Goal: Task Accomplishment & Management: Use online tool/utility

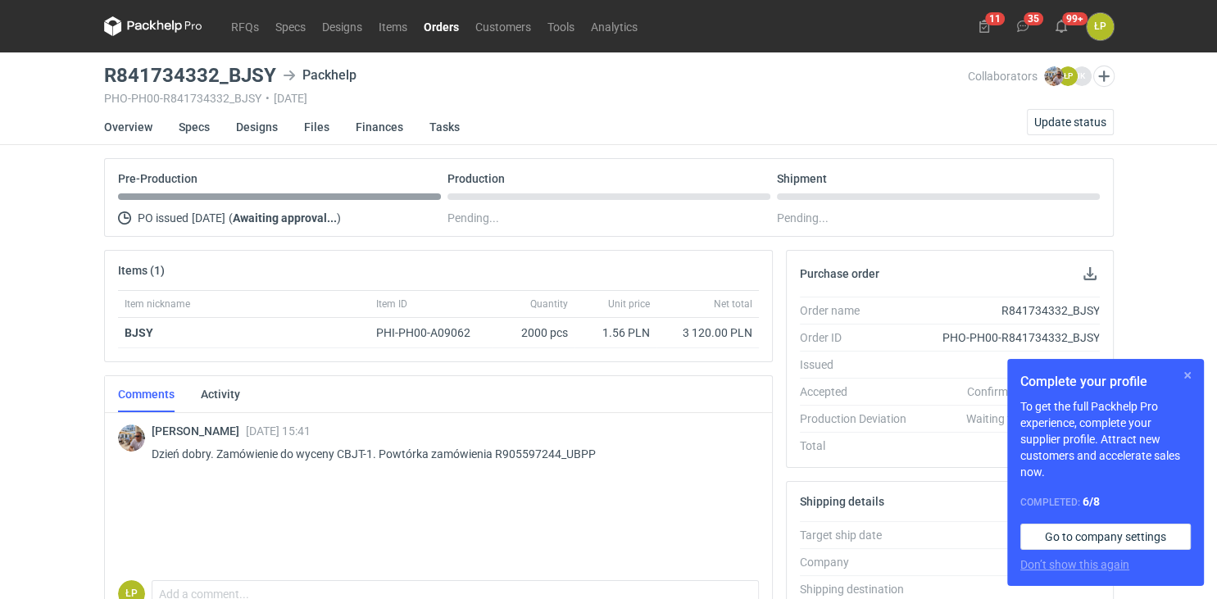
click at [1189, 375] on button "button" at bounding box center [1187, 375] width 20 height 20
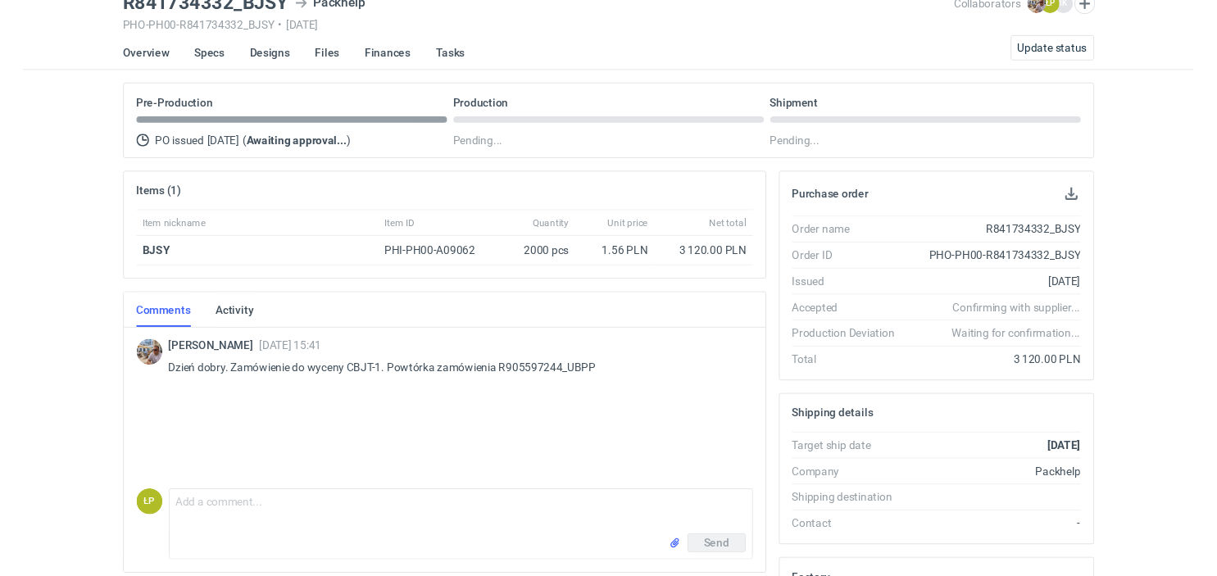
scroll to position [75, 0]
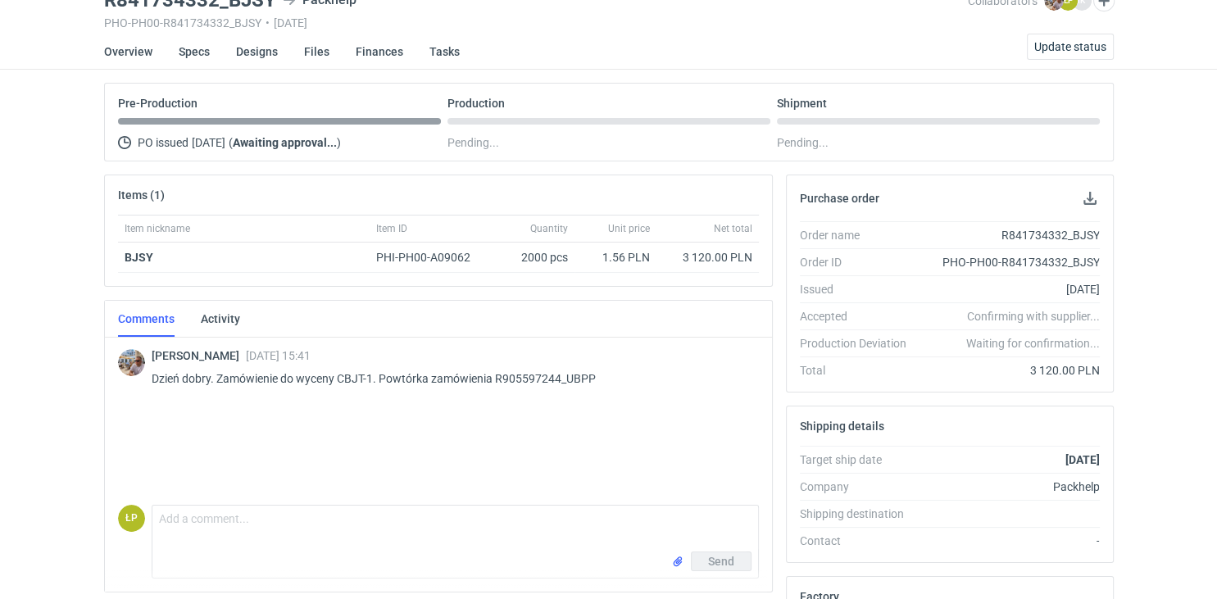
click at [587, 382] on p "Dzień [PERSON_NAME]. Zamówienie do wyceny CBJT-1. Powtórka zamówienia R90559724…" at bounding box center [449, 379] width 594 height 20
copy p "R905597244_UBPP"
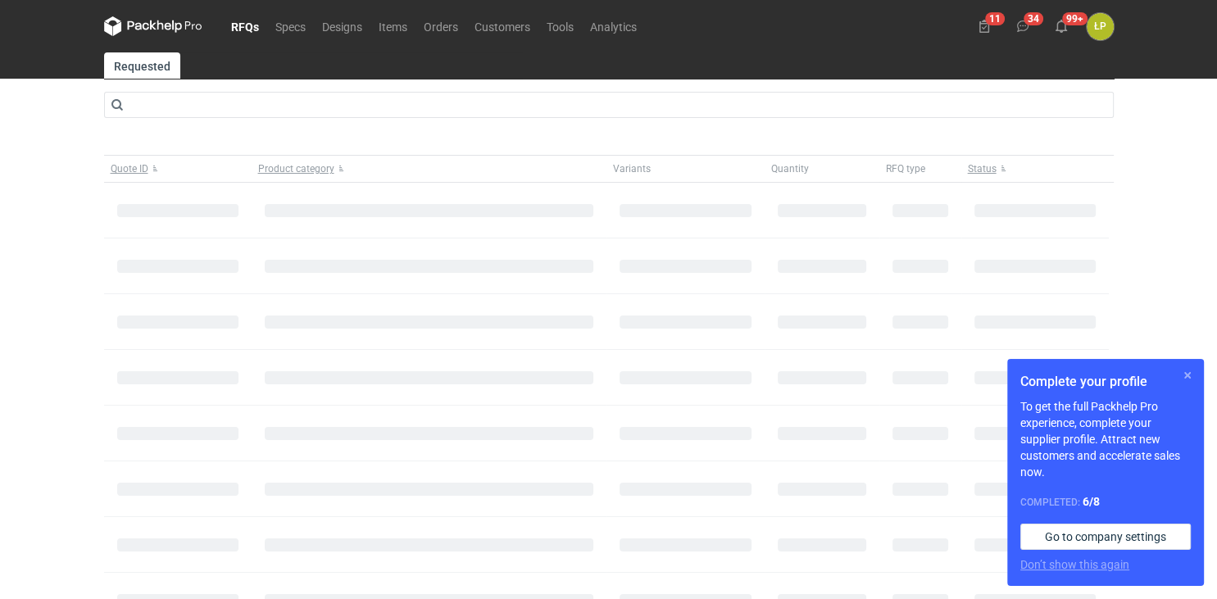
click at [1189, 381] on button "button" at bounding box center [1187, 375] width 20 height 20
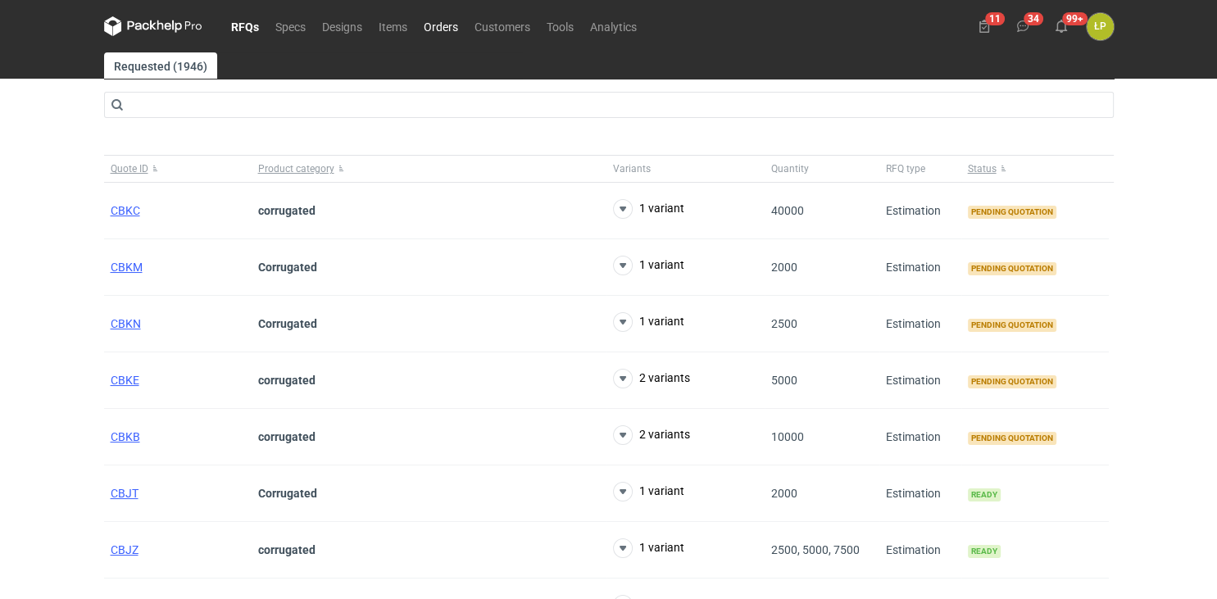
click at [439, 36] on link "Orders" at bounding box center [440, 26] width 51 height 20
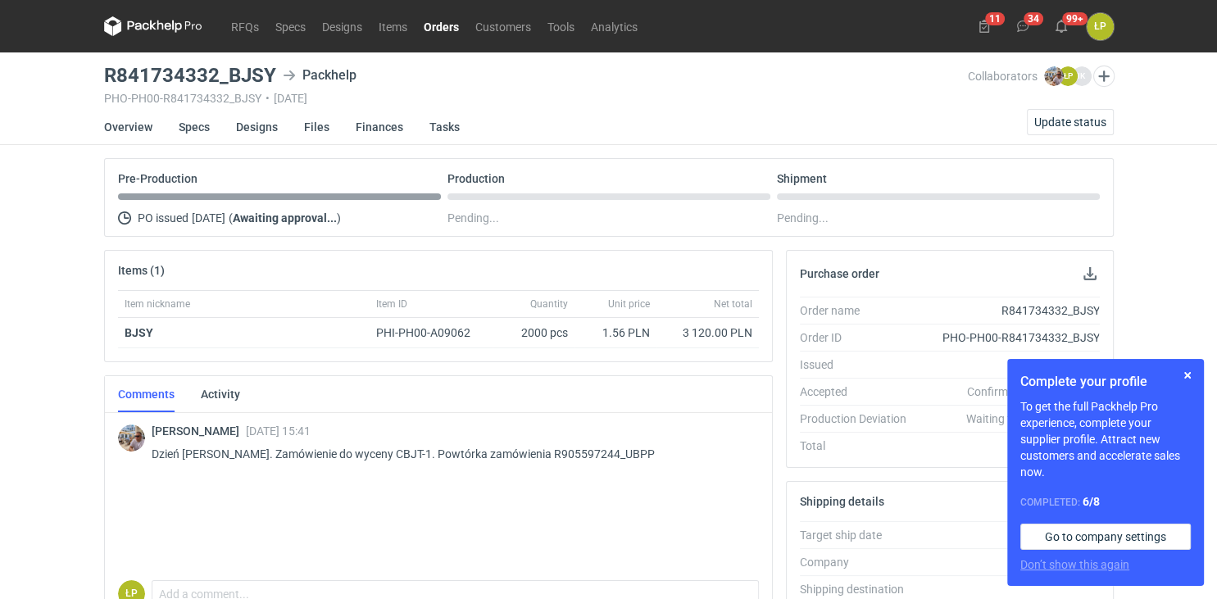
click at [577, 451] on p "Dzień [PERSON_NAME]. Zamówienie do wyceny CBJT-1. Powtórka zamówienia R90559724…" at bounding box center [449, 454] width 594 height 20
click at [577, 451] on p "Dzień dobry. Zamówienie do wyceny CBJT-1. Powtórka zamówienia R905597244_UBPP" at bounding box center [449, 454] width 594 height 20
copy p "R905597244_UBPP"
click at [254, 136] on link "Designs" at bounding box center [257, 127] width 42 height 36
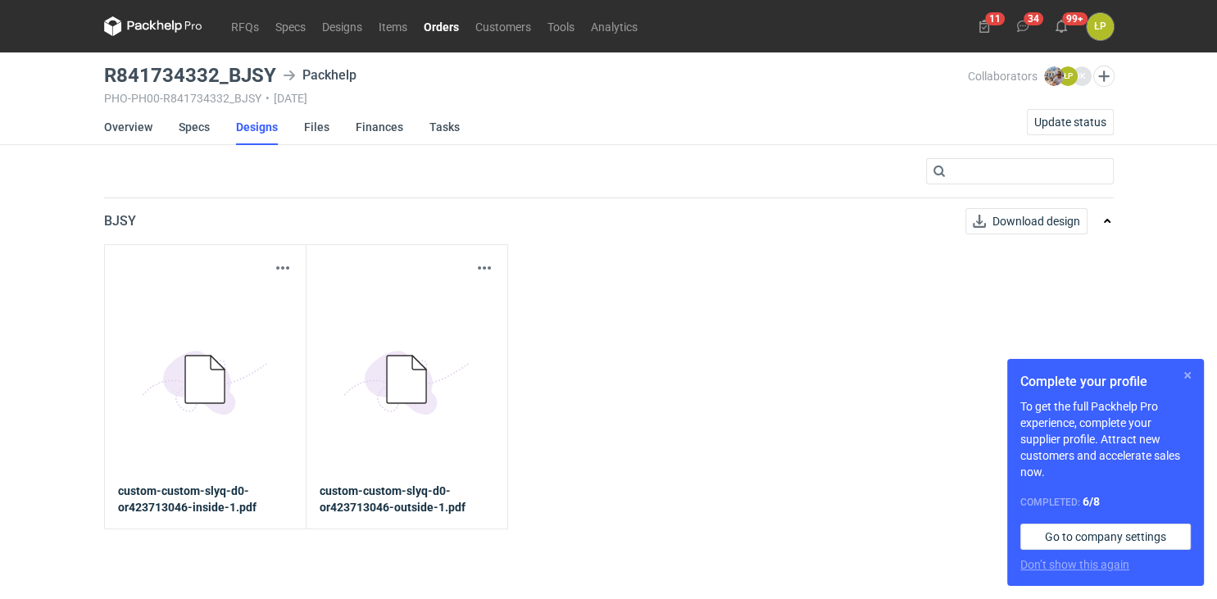
click at [1186, 372] on button "button" at bounding box center [1187, 375] width 20 height 20
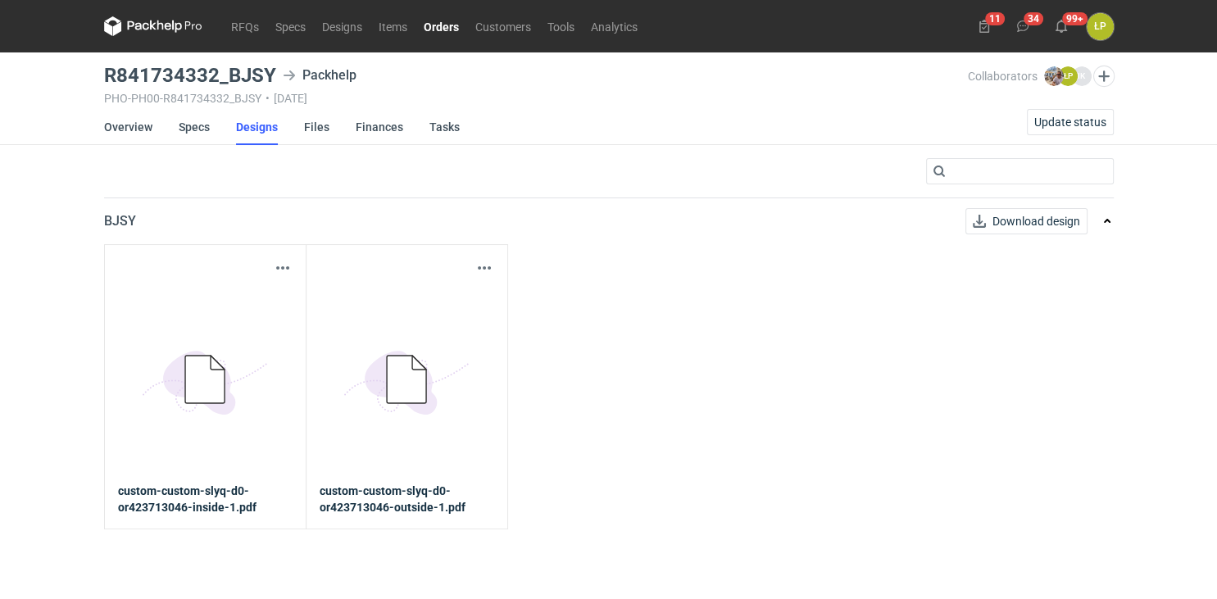
click at [419, 496] on strong "custom-custom-slyq-d0-or423713046-outside-1.pdf" at bounding box center [406, 499] width 174 height 33
click at [416, 403] on icon at bounding box center [404, 380] width 91 height 76
click at [487, 263] on button "button" at bounding box center [484, 268] width 20 height 20
click at [457, 301] on link "Download design part" at bounding box center [411, 303] width 151 height 26
click at [120, 129] on link "Overview" at bounding box center [128, 127] width 48 height 36
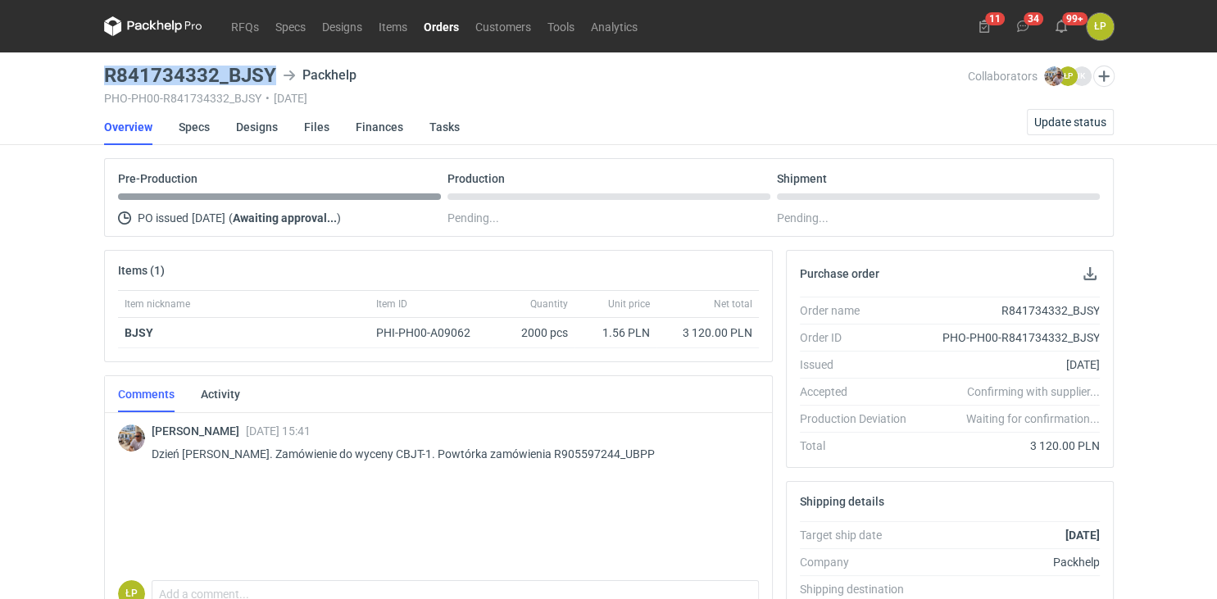
drag, startPoint x: 273, startPoint y: 75, endPoint x: 102, endPoint y: 77, distance: 170.4
click at [104, 77] on h3 "R841734332_BJSY" at bounding box center [190, 76] width 172 height 20
copy h3 "R841734332_BJSY"
click at [233, 24] on link "RFQs" at bounding box center [245, 26] width 44 height 20
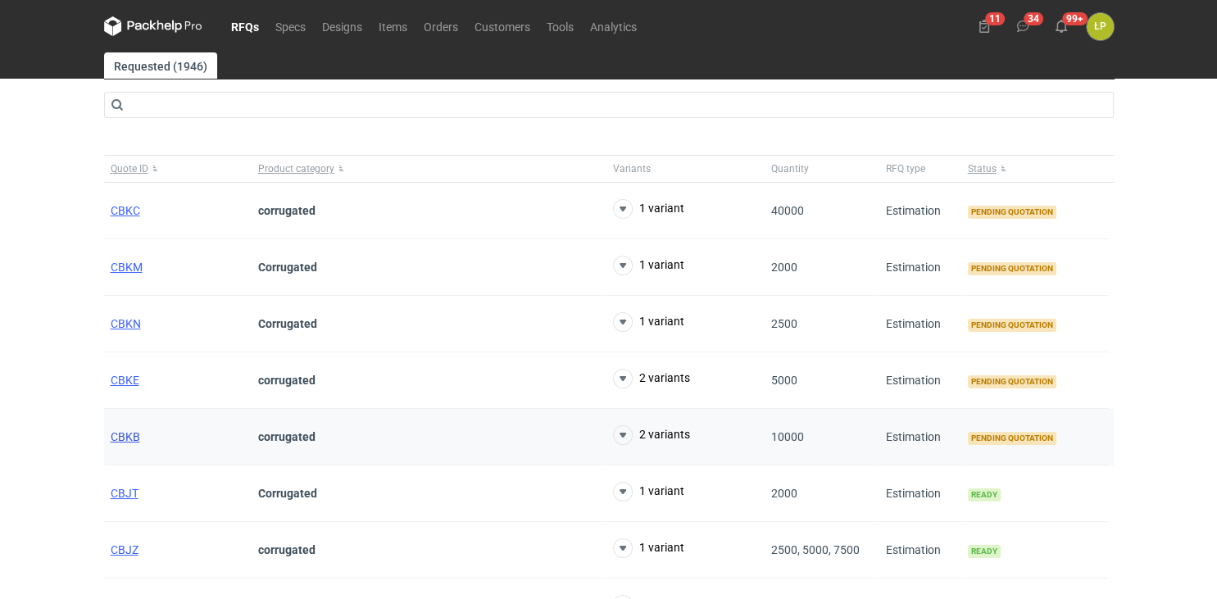
click at [129, 432] on span "CBKB" at bounding box center [125, 436] width 29 height 13
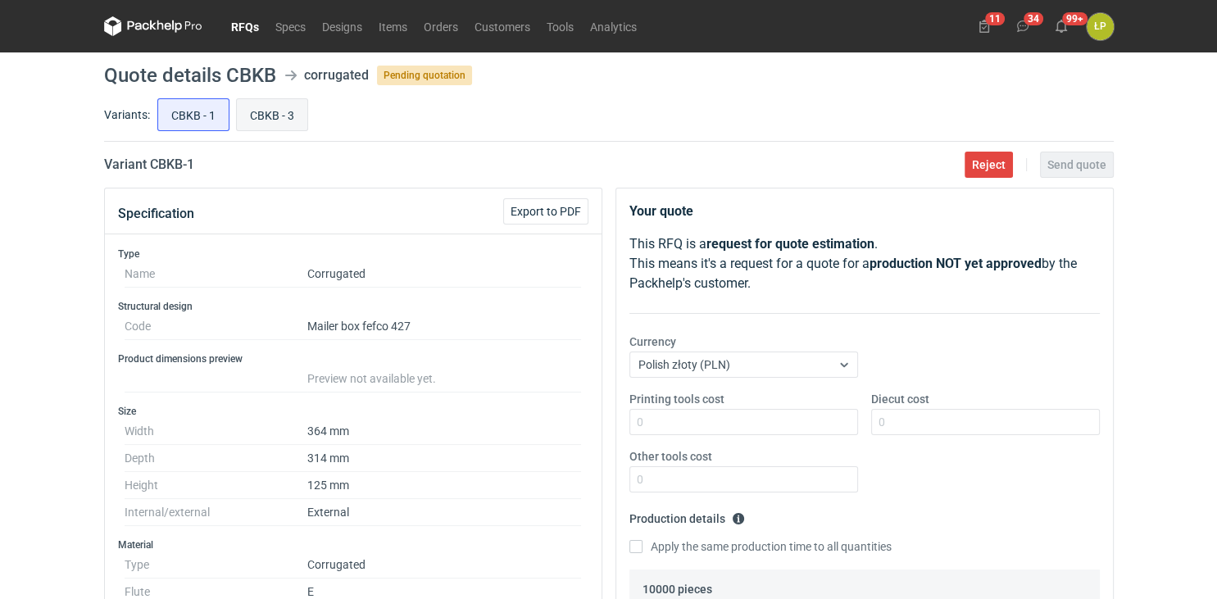
click at [267, 121] on input "CBKB - 3" at bounding box center [272, 114] width 70 height 31
radio input "true"
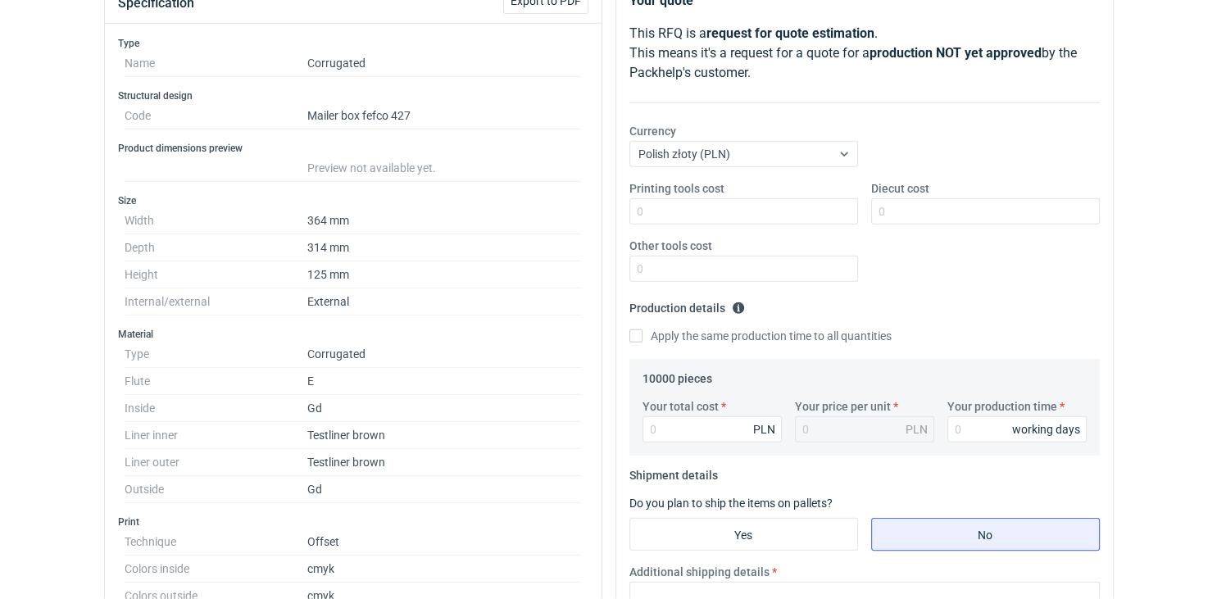
scroll to position [210, 0]
click at [1155, 304] on div "RFQs Specs Designs Items Orders Customers Tools Analytics 11 34 99+ ŁP Łukasz P…" at bounding box center [608, 89] width 1217 height 599
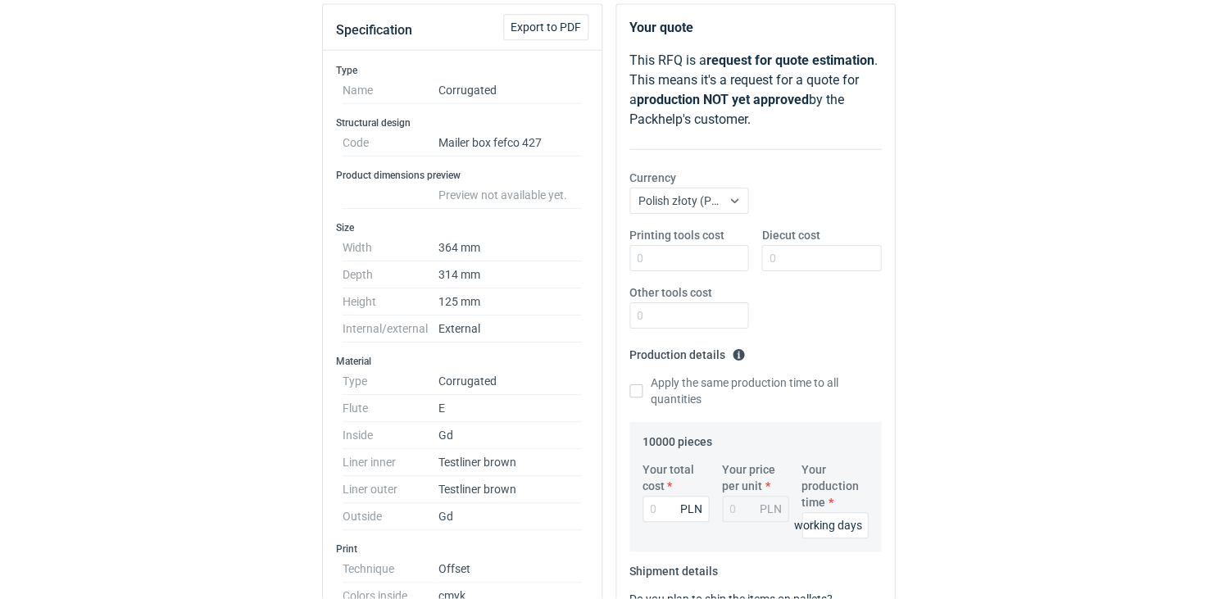
scroll to position [0, 0]
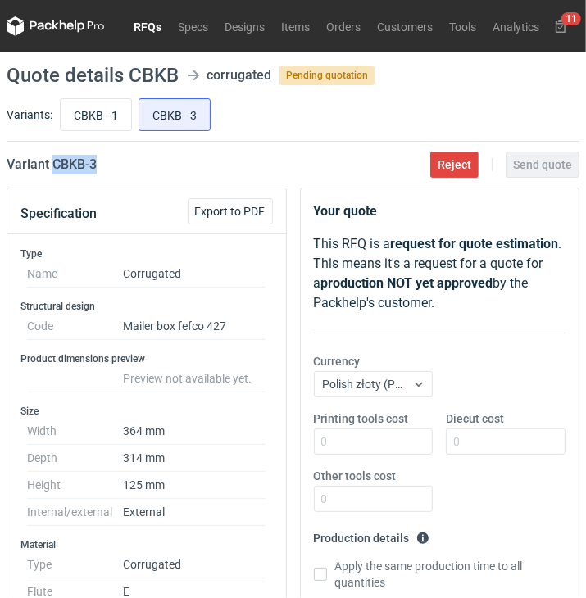
drag, startPoint x: 121, startPoint y: 162, endPoint x: 52, endPoint y: 169, distance: 69.1
click at [52, 169] on div "Variant CBKB - 3 Reject Send quote" at bounding box center [293, 165] width 573 height 20
copy h2 "CBKB - 3"
click at [505, 111] on div "CBKB - 1 CBKB - 3" at bounding box center [318, 114] width 523 height 39
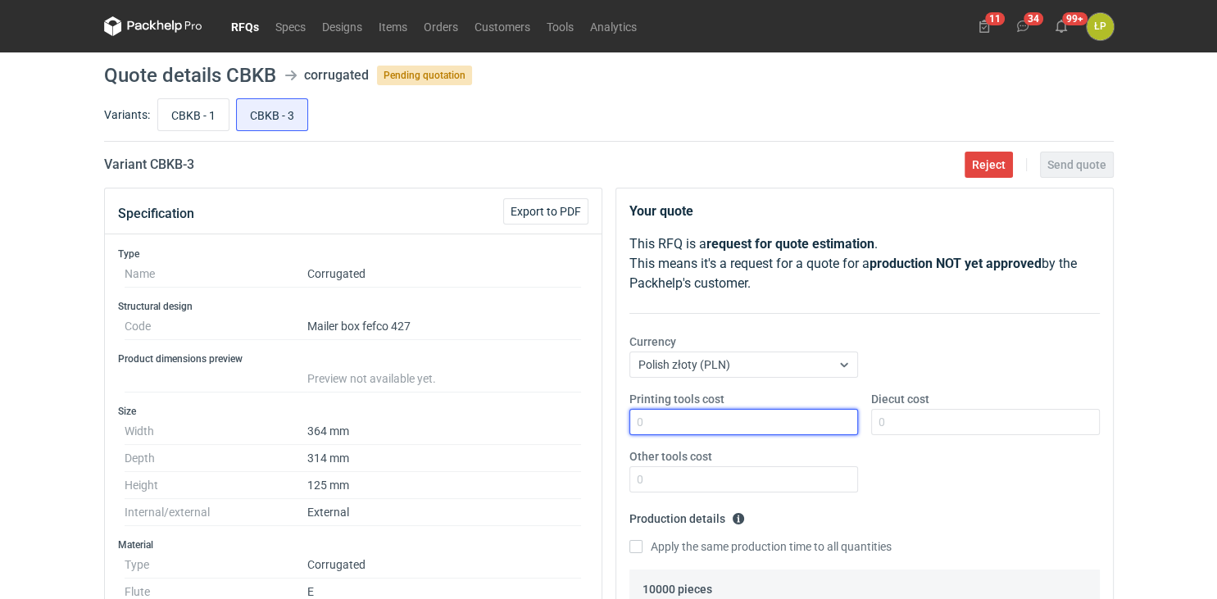
click at [696, 429] on input "Printing tools cost" at bounding box center [743, 422] width 229 height 26
type input "0"
type input "1900"
type input "0"
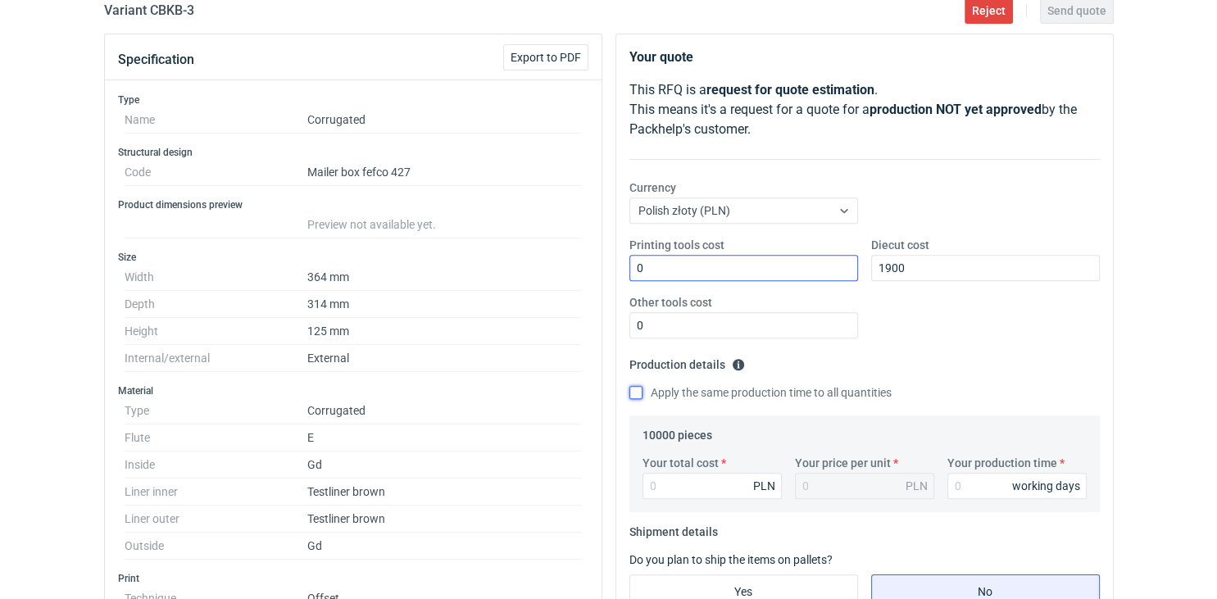
scroll to position [161, 0]
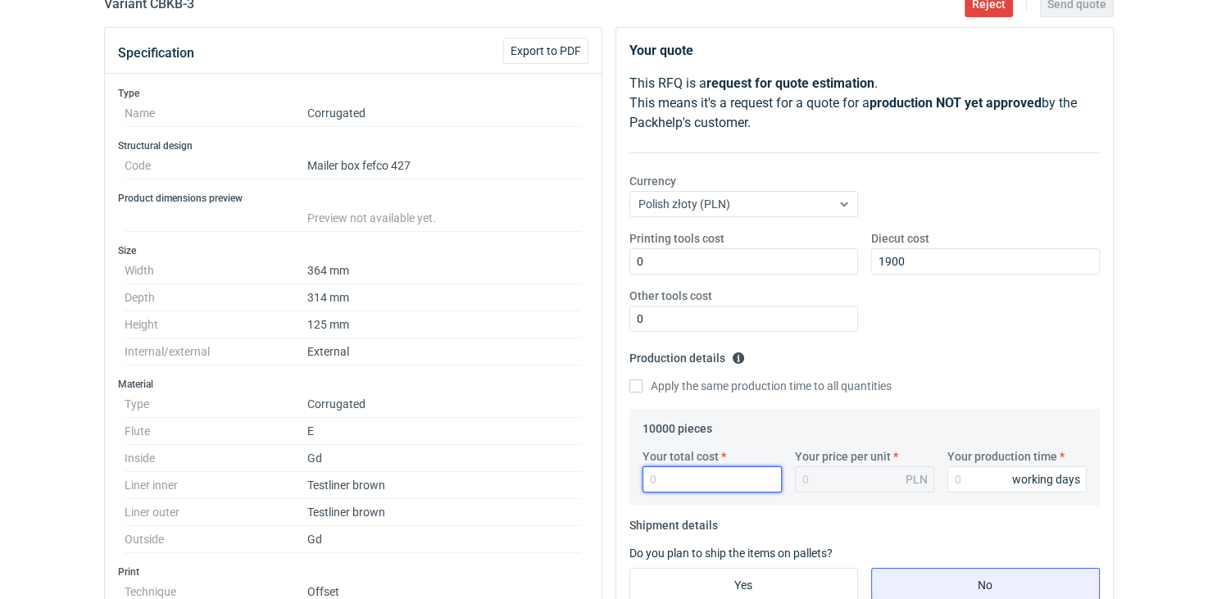
click at [675, 481] on input "Your total cost" at bounding box center [711, 479] width 139 height 26
type input "109900"
type input "10.99"
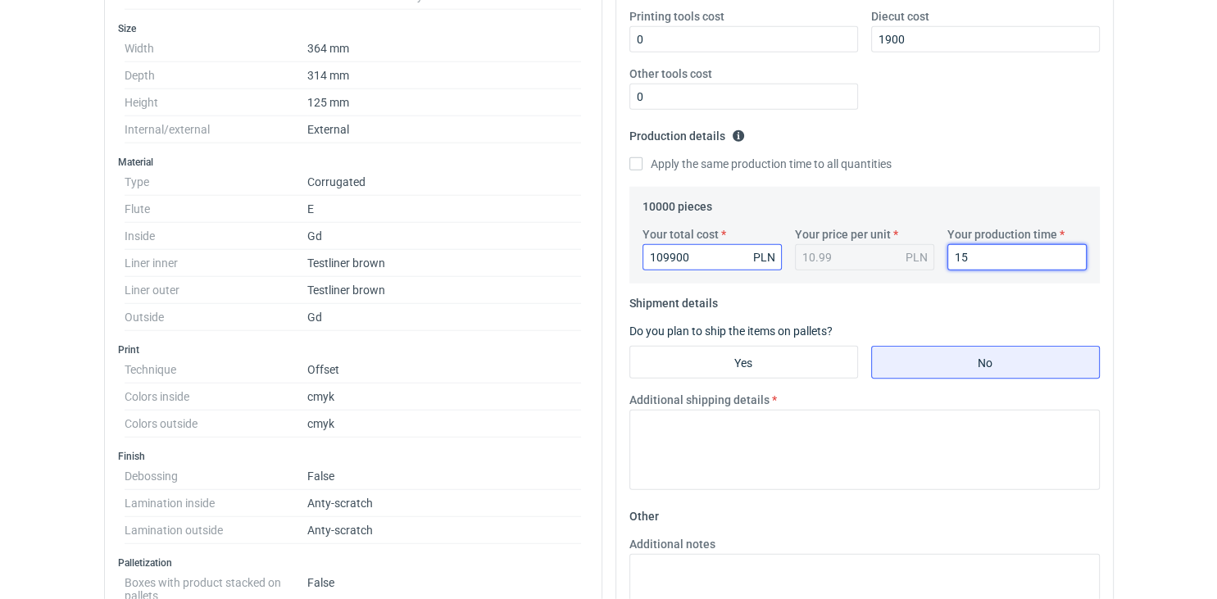
scroll to position [387, 0]
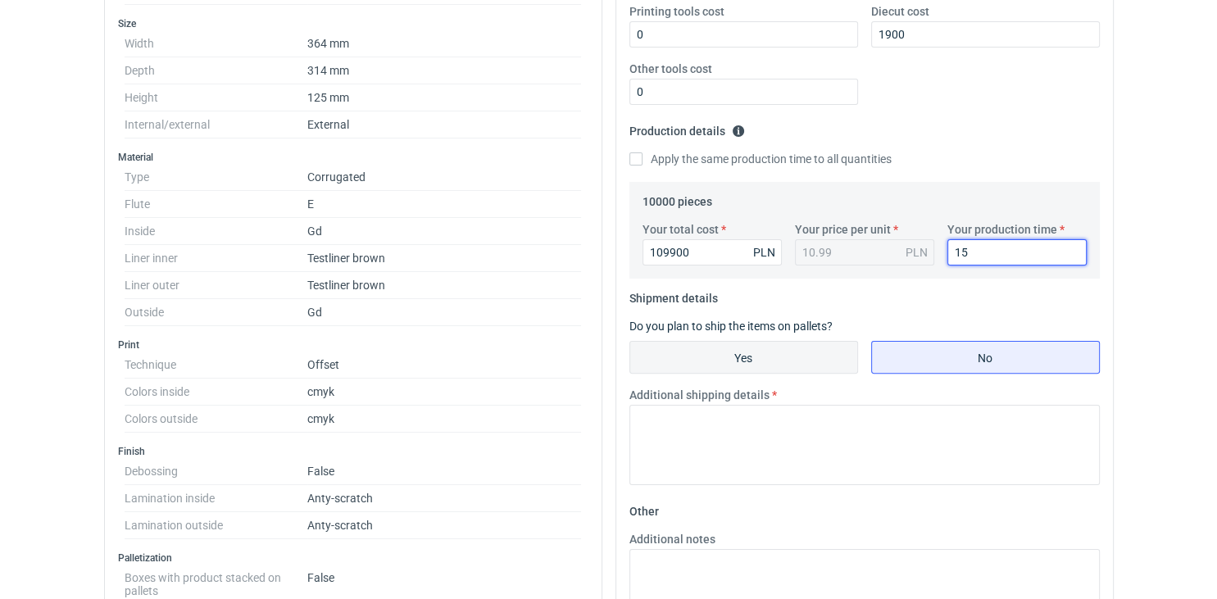
type input "15"
click at [704, 350] on input "Yes" at bounding box center [743, 357] width 227 height 31
radio input "true"
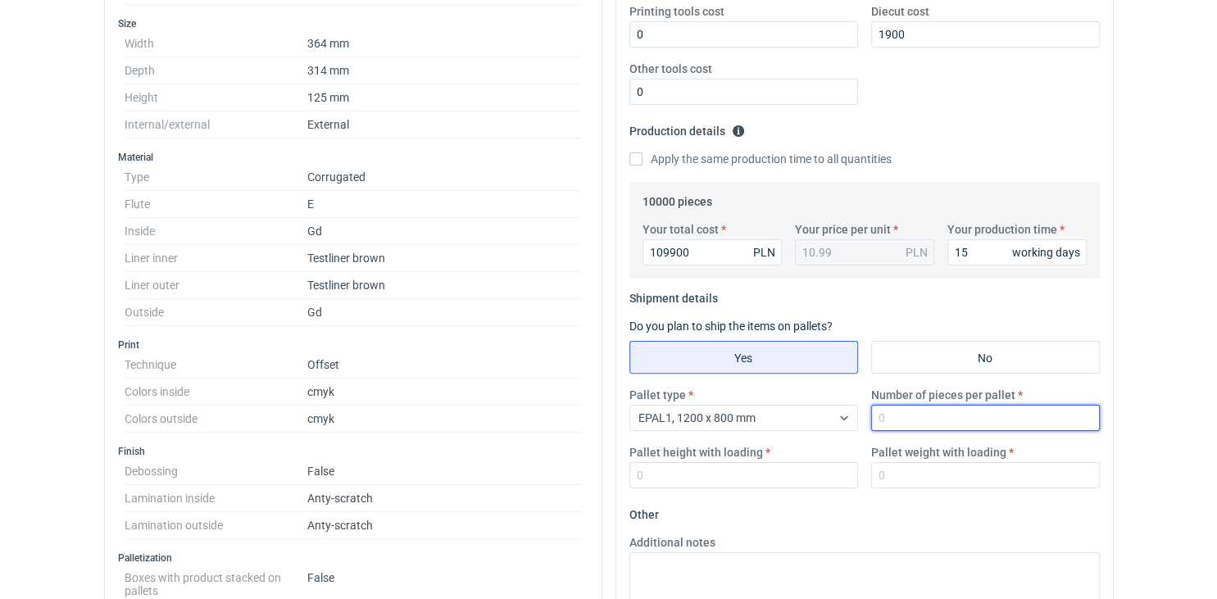
click at [895, 418] on input "Number of pieces per pallet" at bounding box center [985, 418] width 229 height 26
type input "800"
type input "1800"
type input "1"
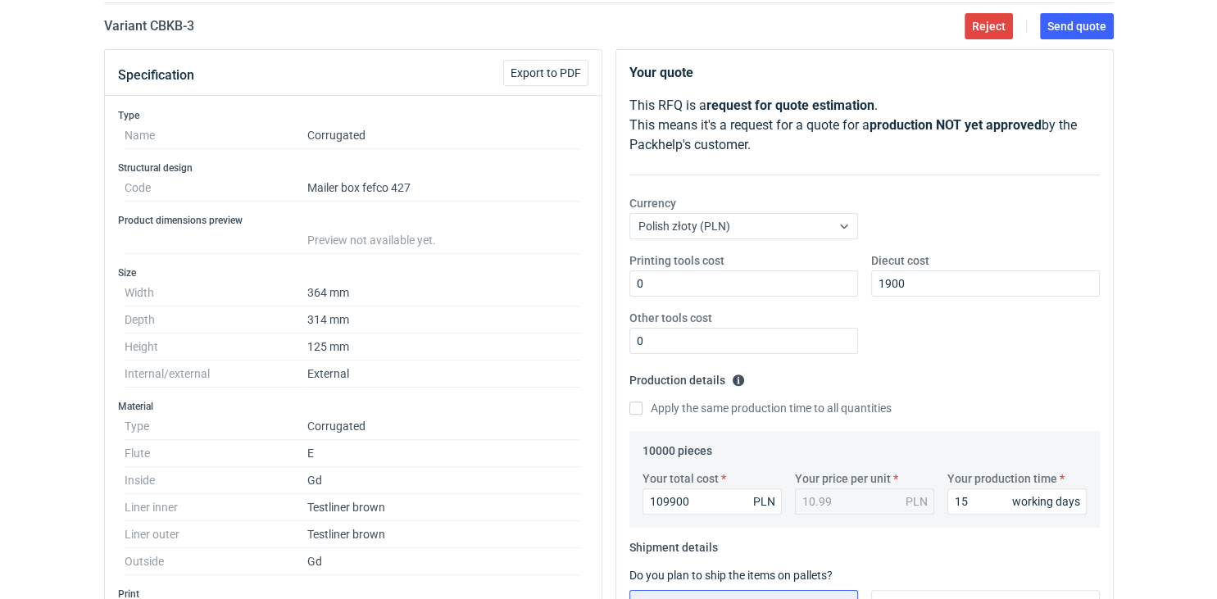
scroll to position [0, 0]
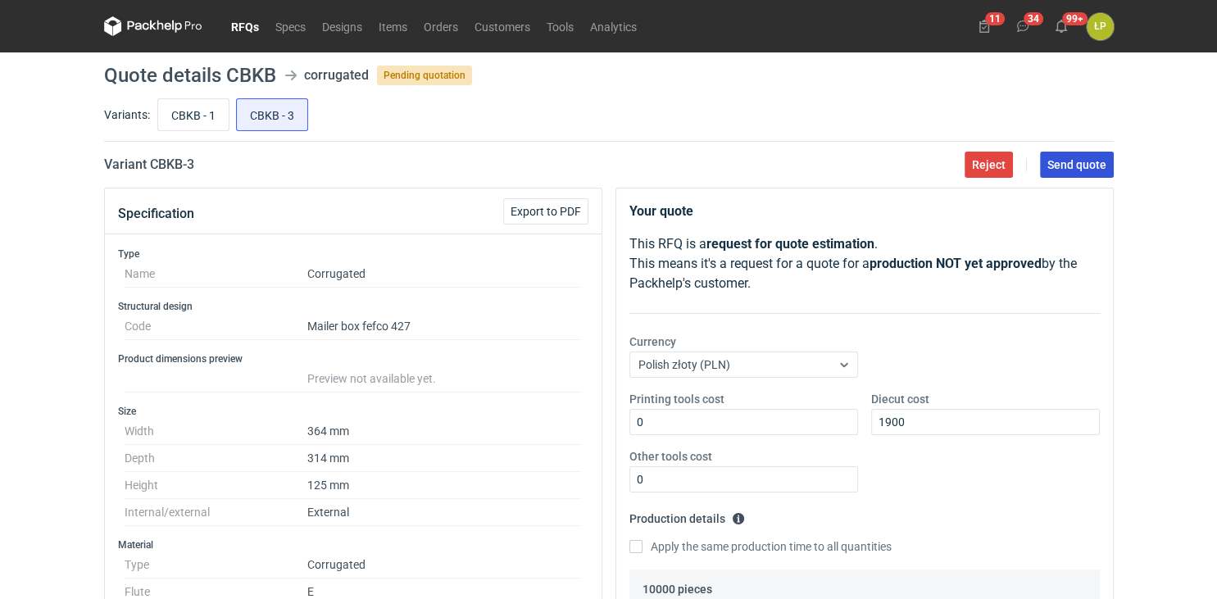
click at [1048, 161] on span "Send quote" at bounding box center [1076, 164] width 59 height 11
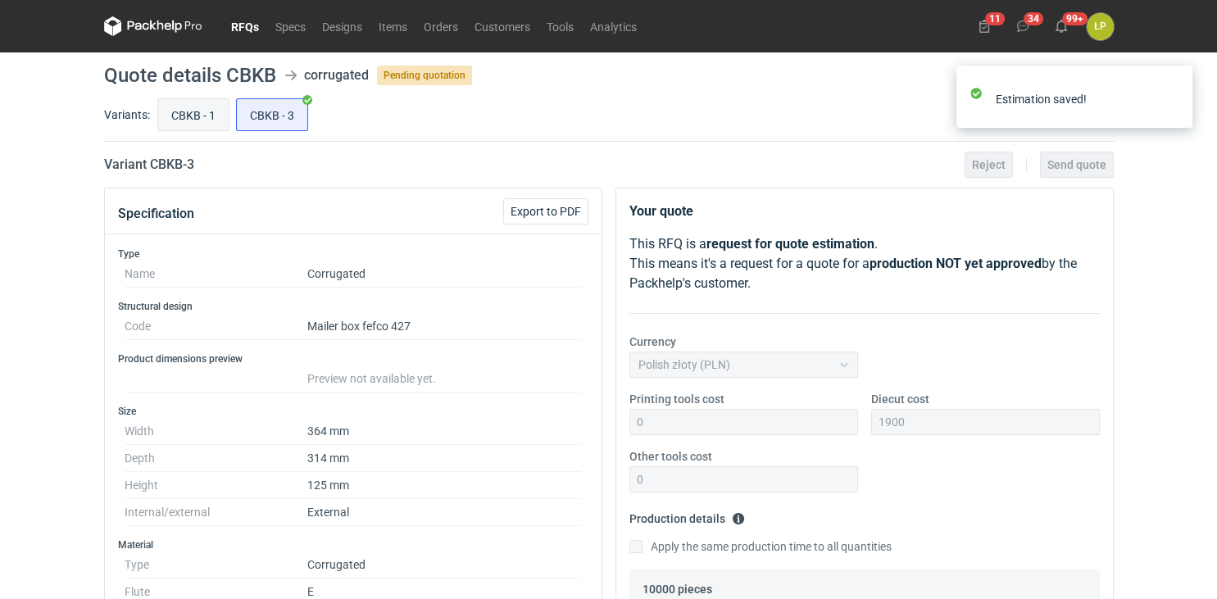
click at [188, 120] on input "CBKB - 1" at bounding box center [193, 114] width 70 height 31
radio input "true"
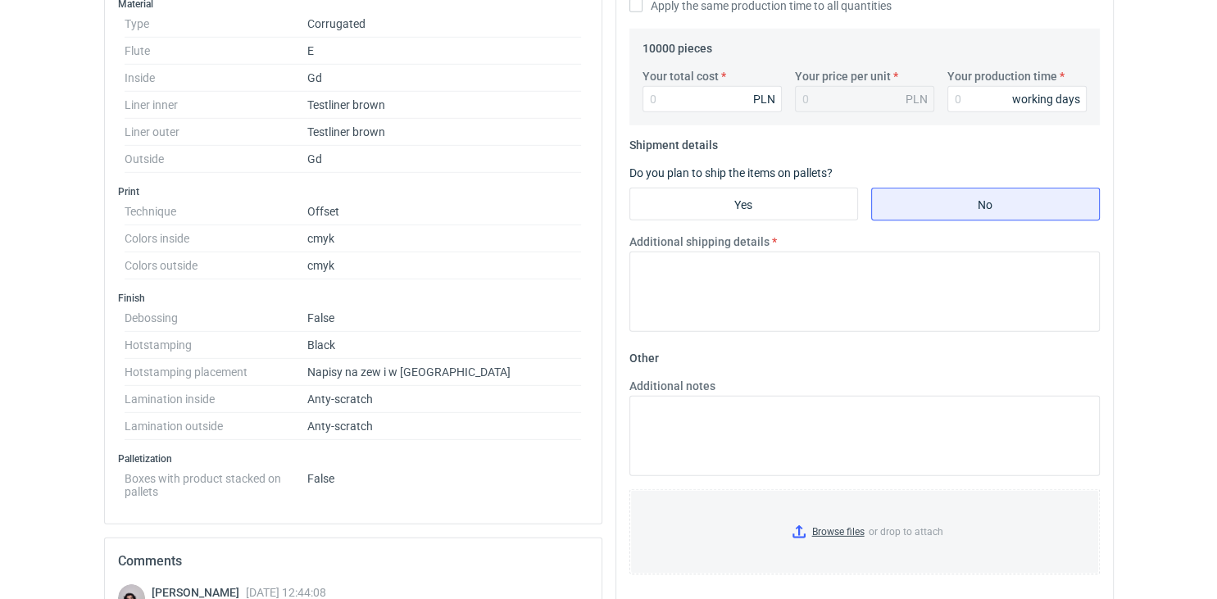
scroll to position [546, 0]
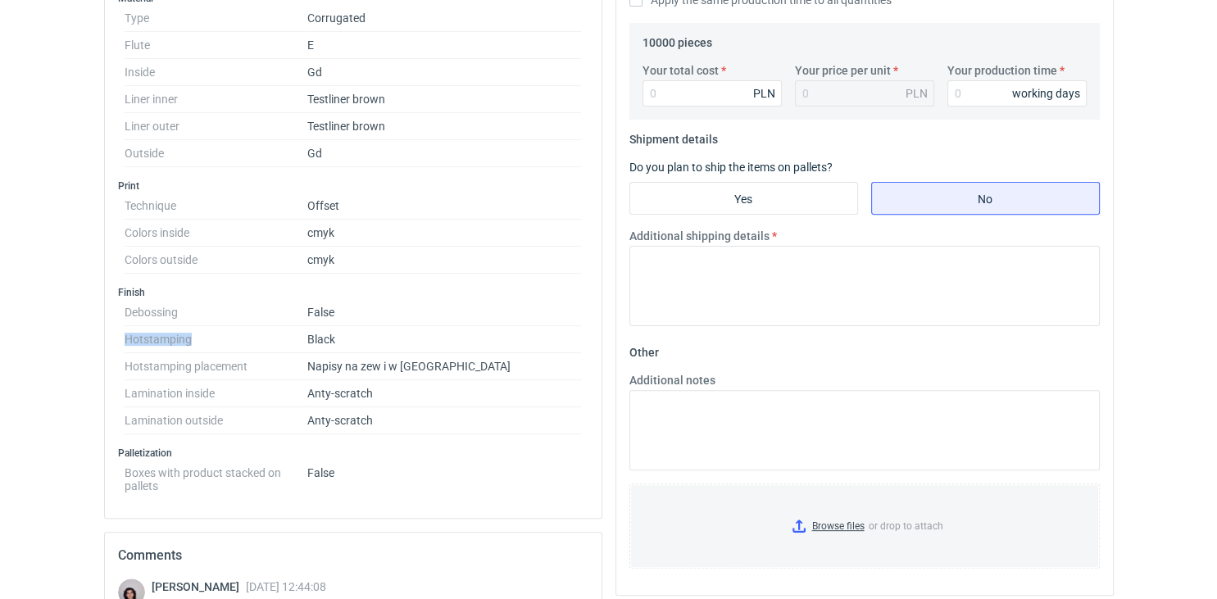
drag, startPoint x: 193, startPoint y: 339, endPoint x: 126, endPoint y: 335, distance: 67.3
click at [126, 335] on dt "Hotstamping" at bounding box center [216, 339] width 183 height 27
copy dt "Hotstamping"
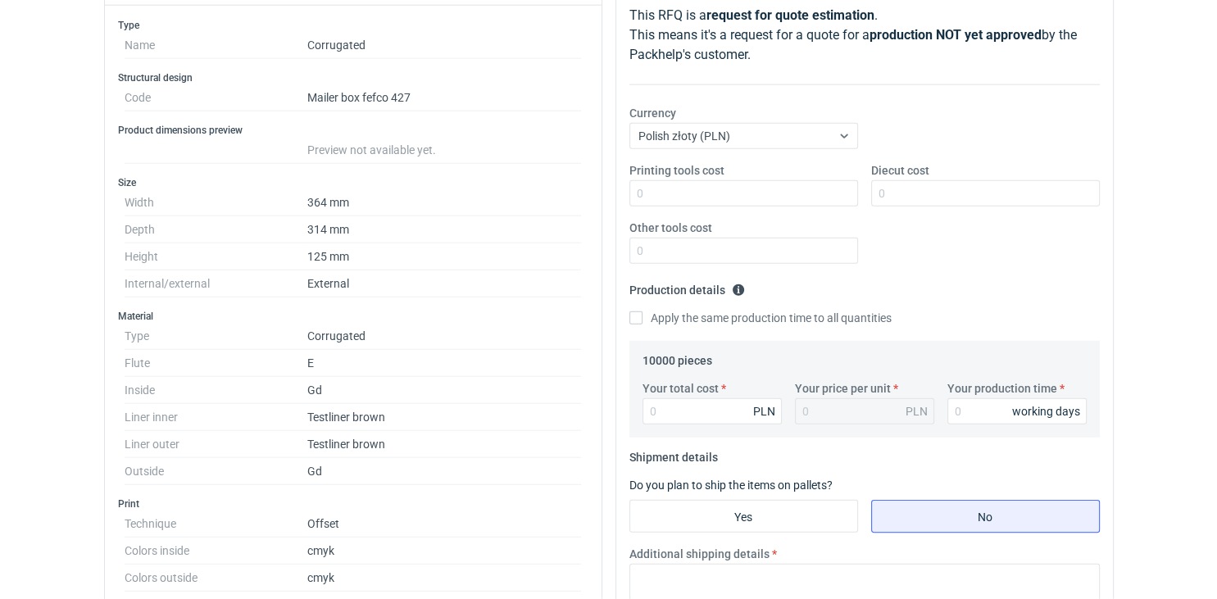
scroll to position [0, 0]
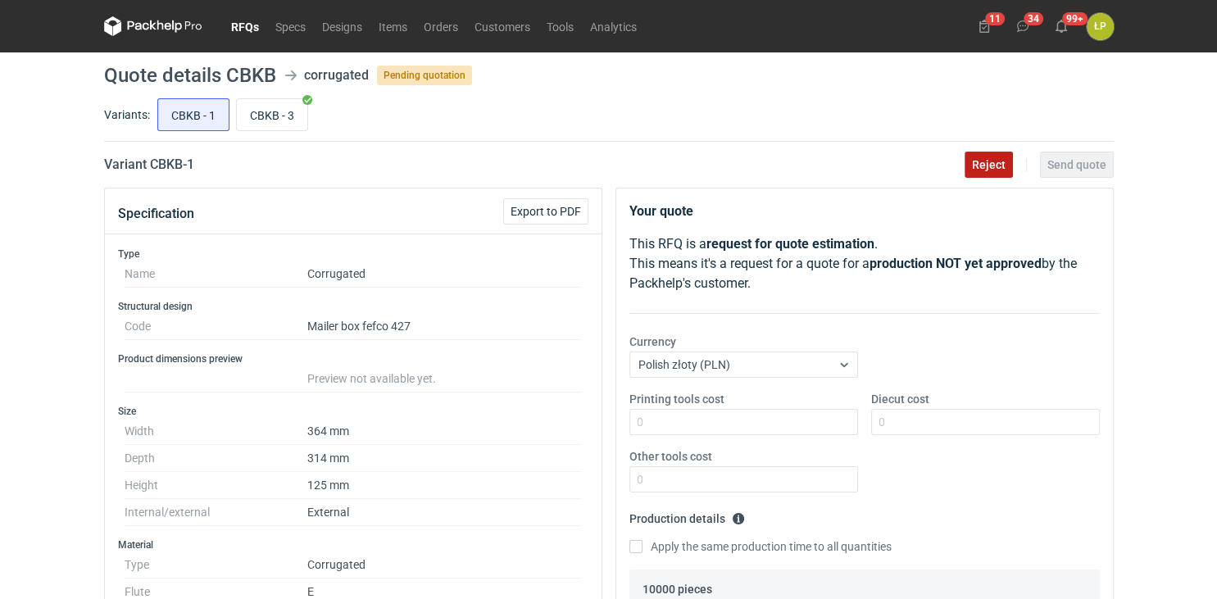
click at [986, 172] on button "Reject" at bounding box center [988, 165] width 48 height 26
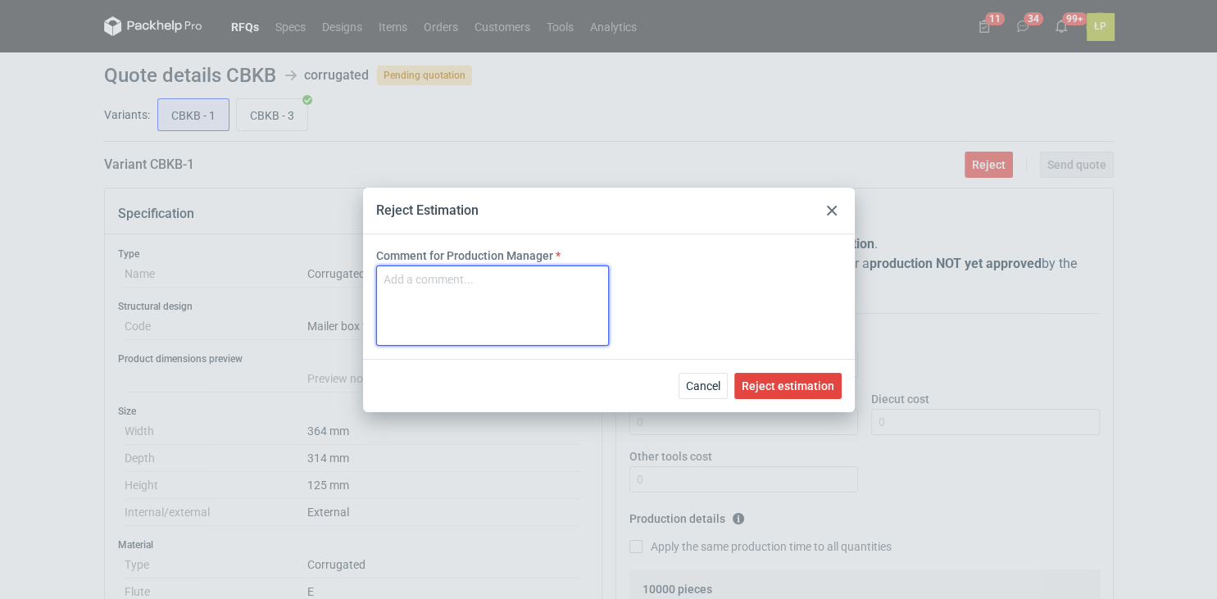
click at [604, 297] on textarea "Comment for Production Manager" at bounding box center [492, 305] width 233 height 80
paste textarea "Hotstamping"
type textarea "Hotstamping"
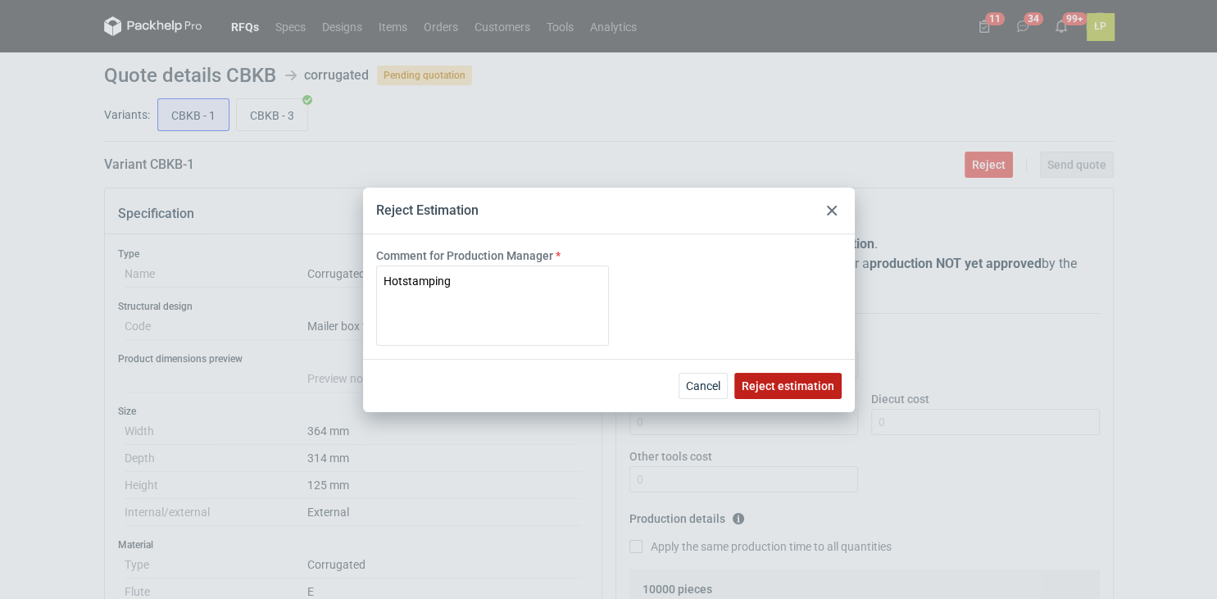
click at [742, 378] on button "Reject estimation" at bounding box center [787, 386] width 107 height 26
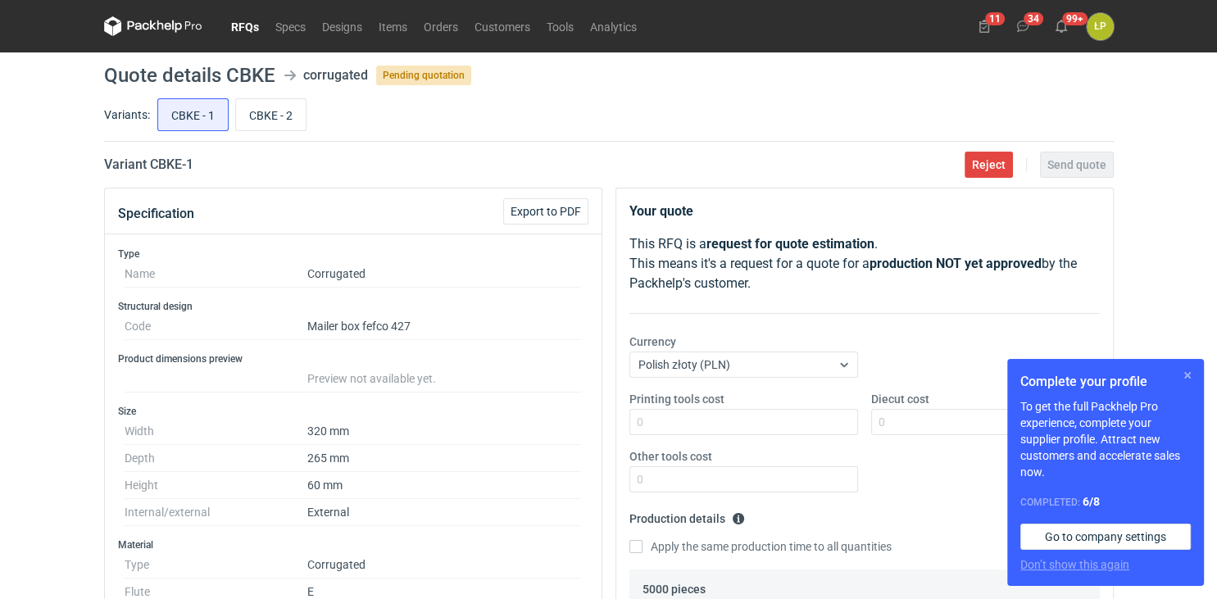
click at [1183, 370] on button "button" at bounding box center [1187, 375] width 20 height 20
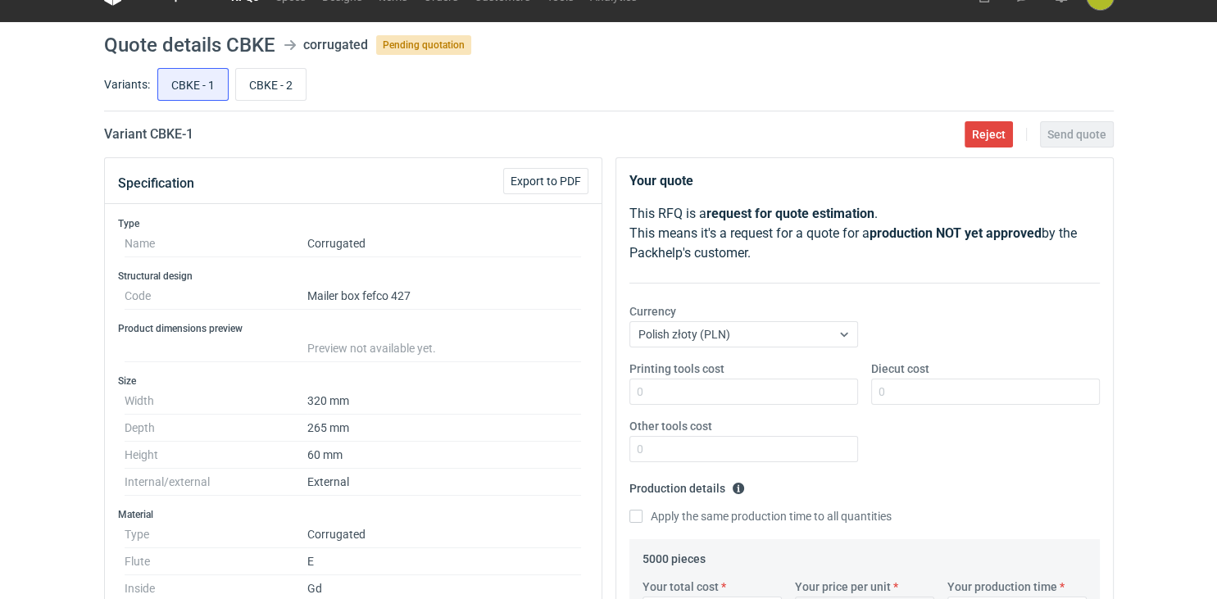
scroll to position [29, 0]
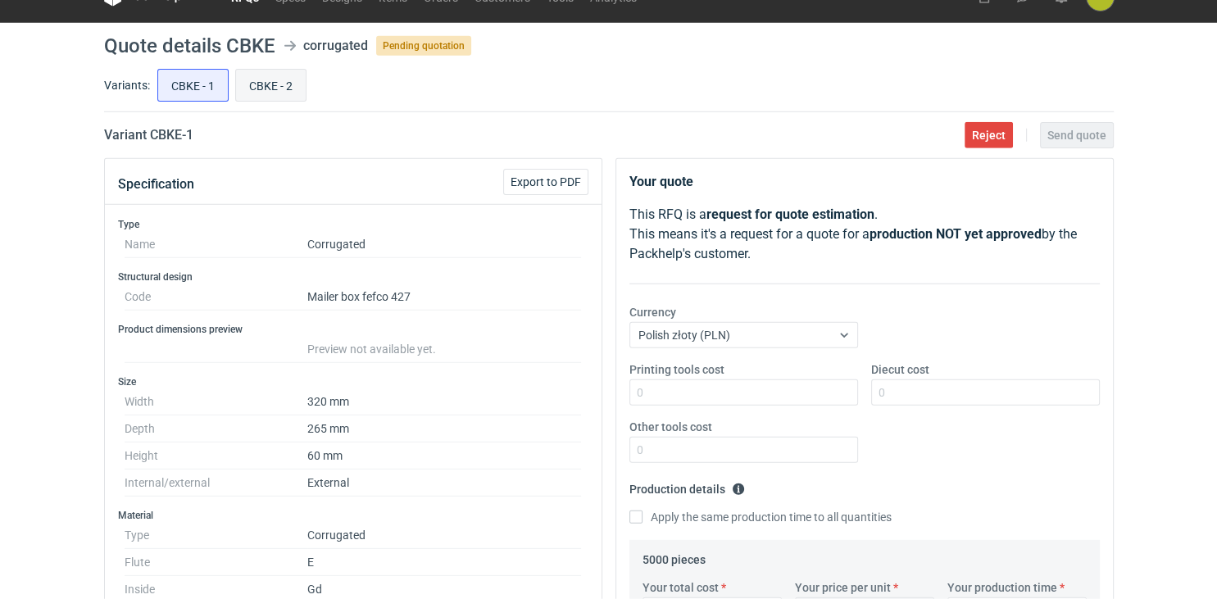
click at [270, 88] on input "CBKE - 2" at bounding box center [271, 85] width 70 height 31
radio input "true"
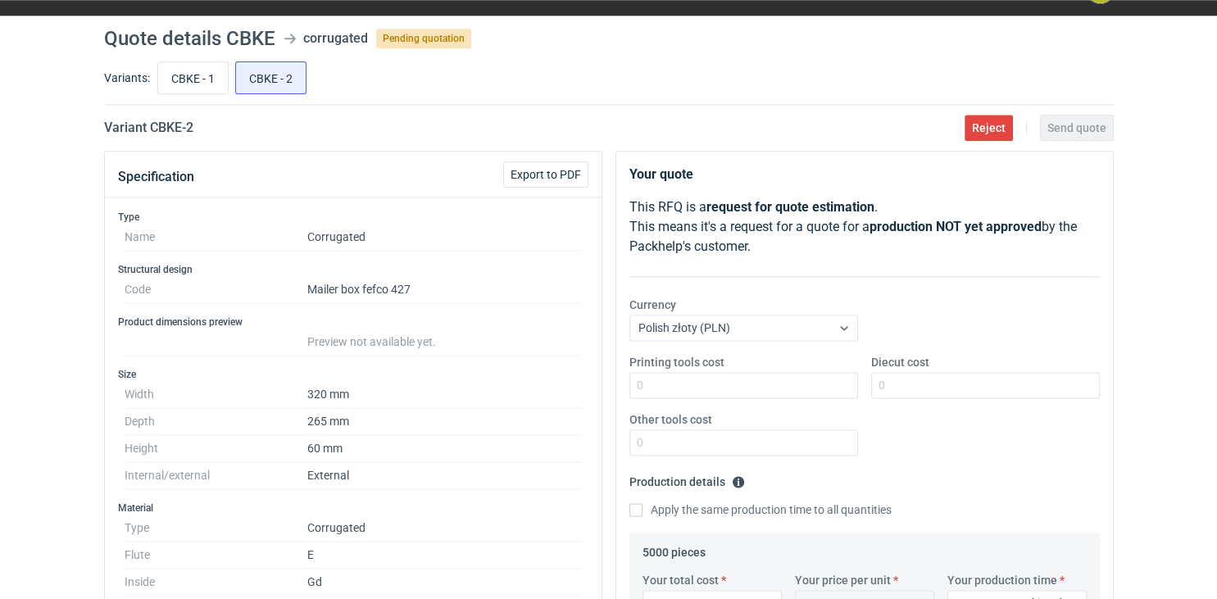
scroll to position [36, 0]
click at [188, 71] on input "CBKE - 1" at bounding box center [193, 78] width 70 height 31
radio input "true"
click at [251, 79] on input "CBKE - 2" at bounding box center [271, 78] width 70 height 31
radio input "true"
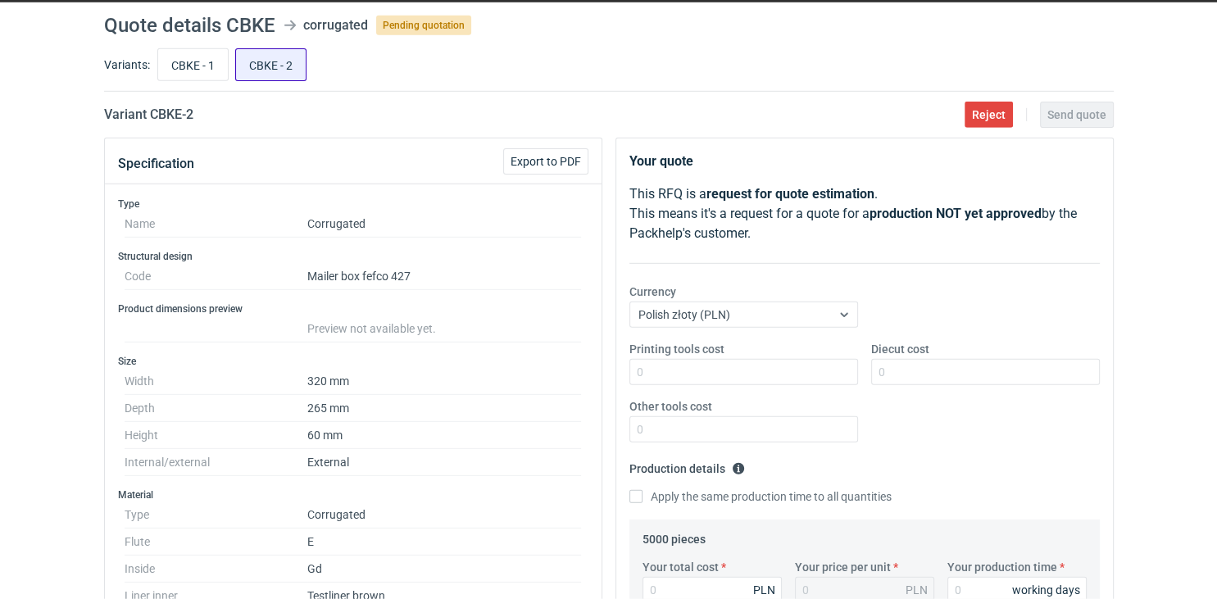
scroll to position [20, 0]
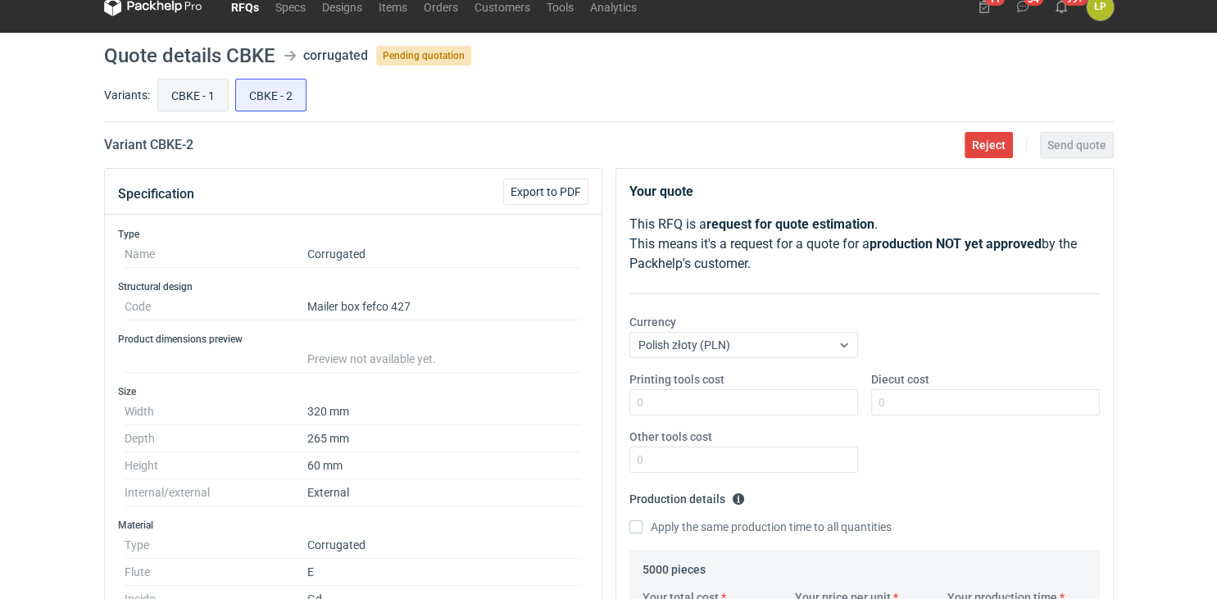
click at [179, 98] on input "CBKE - 1" at bounding box center [193, 94] width 70 height 31
radio input "true"
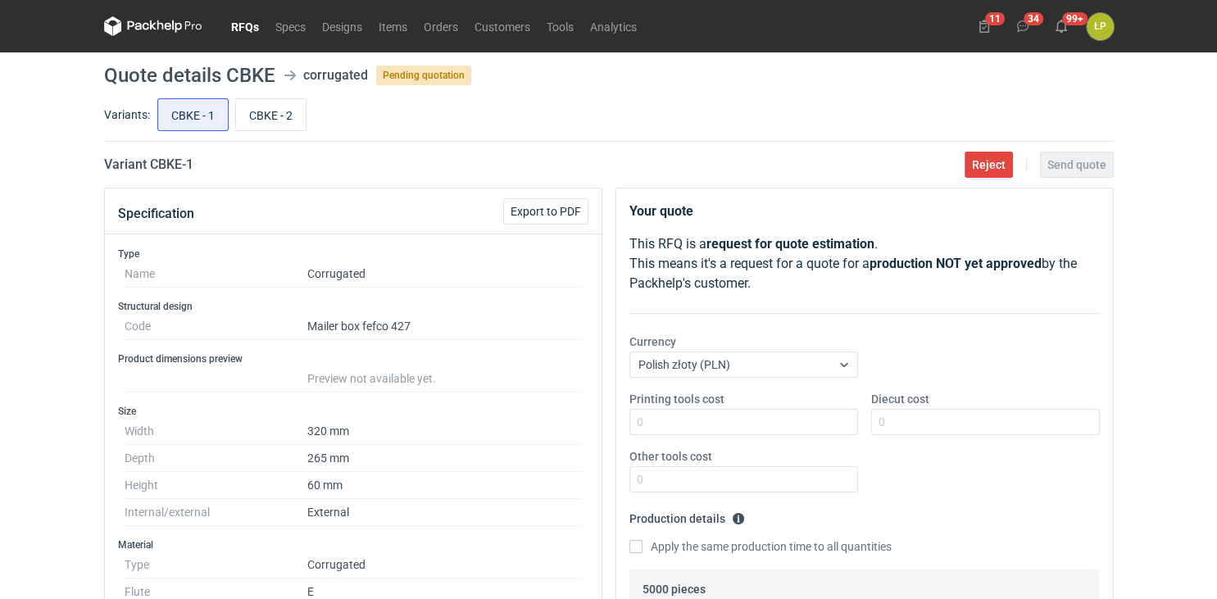
click at [1194, 346] on div "RFQs Specs Designs Items Orders Customers Tools Analytics 11 34 99+ ŁP Łukasz P…" at bounding box center [608, 299] width 1217 height 599
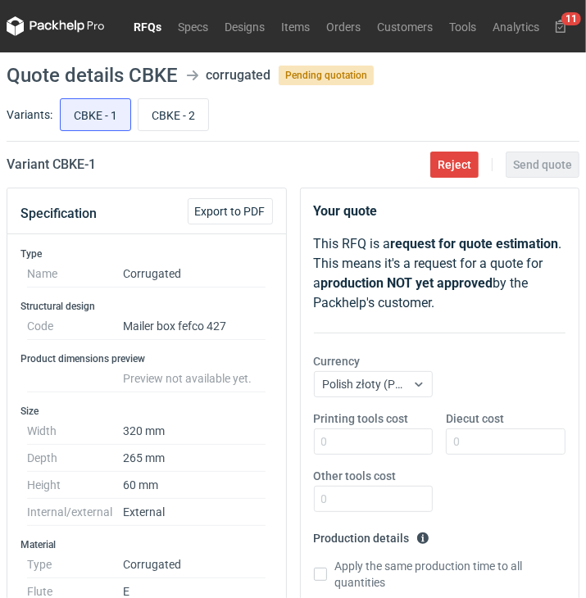
click at [70, 162] on h2 "Variant CBKE - 1" at bounding box center [51, 165] width 89 height 20
copy h2 "CBKE"
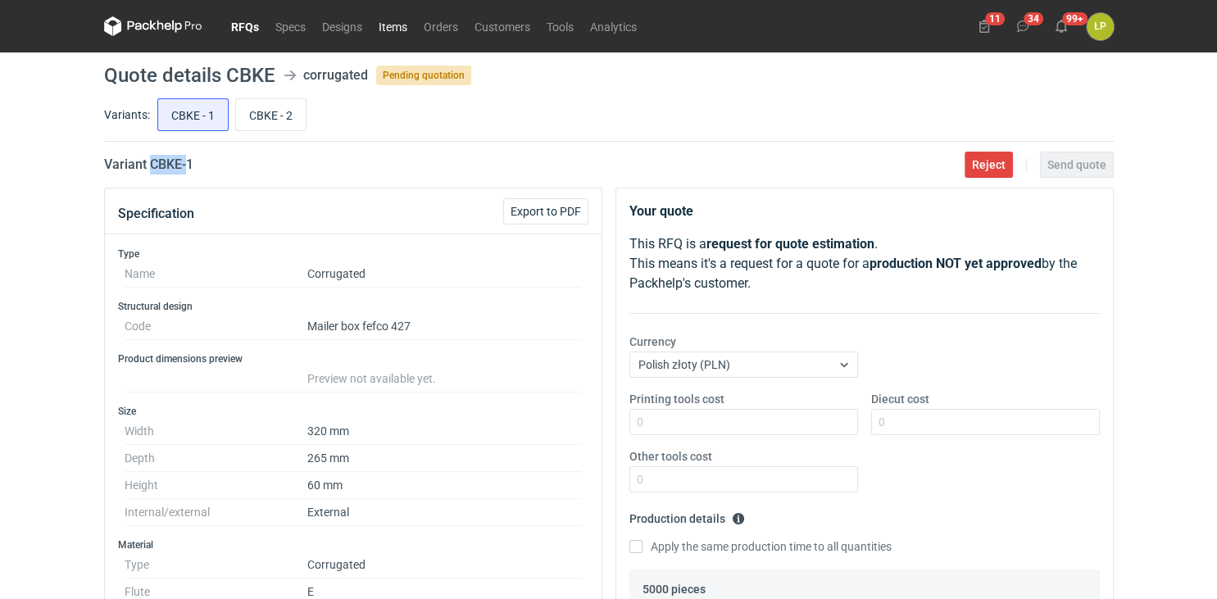
click at [399, 30] on link "Items" at bounding box center [392, 26] width 45 height 20
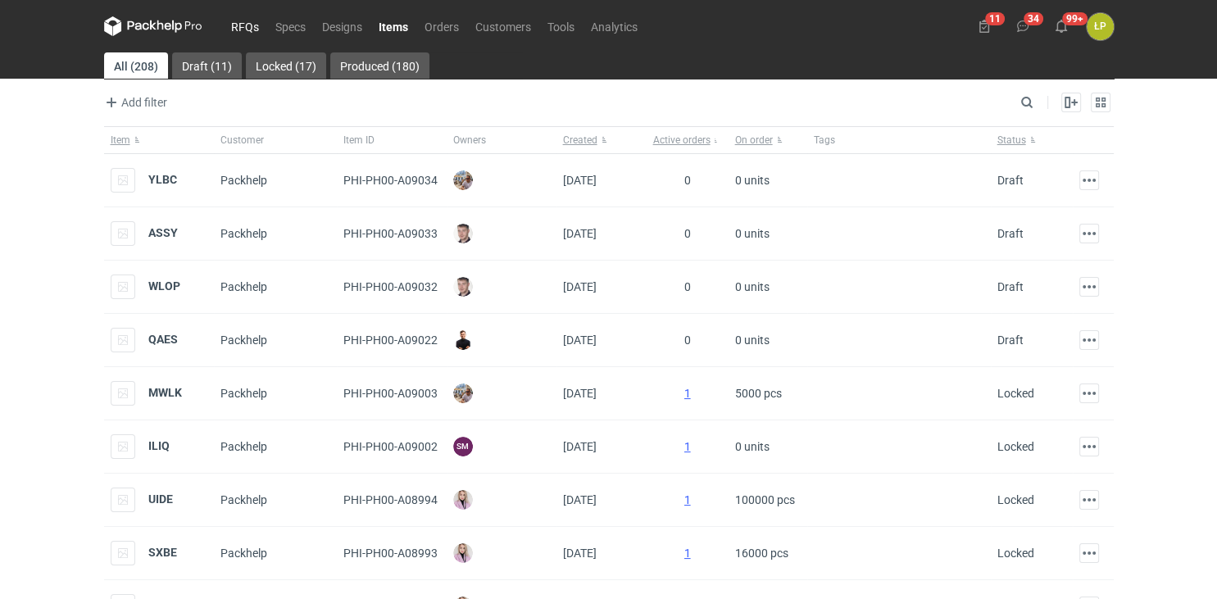
click at [250, 31] on link "RFQs" at bounding box center [245, 26] width 44 height 20
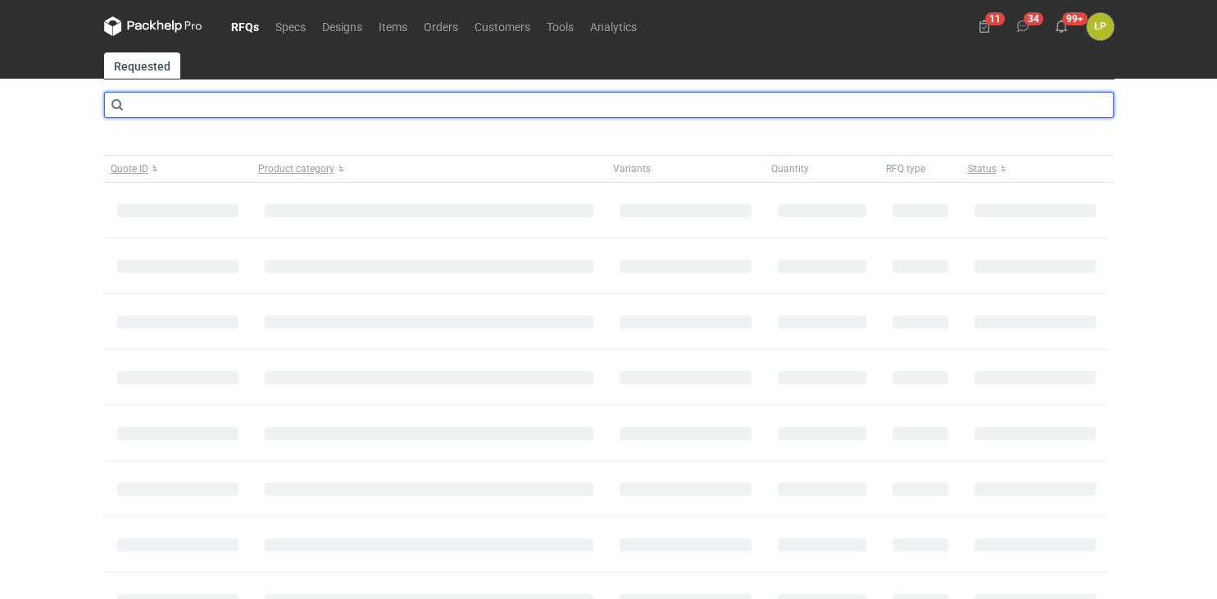
click at [245, 97] on input "text" at bounding box center [608, 105] width 1009 height 26
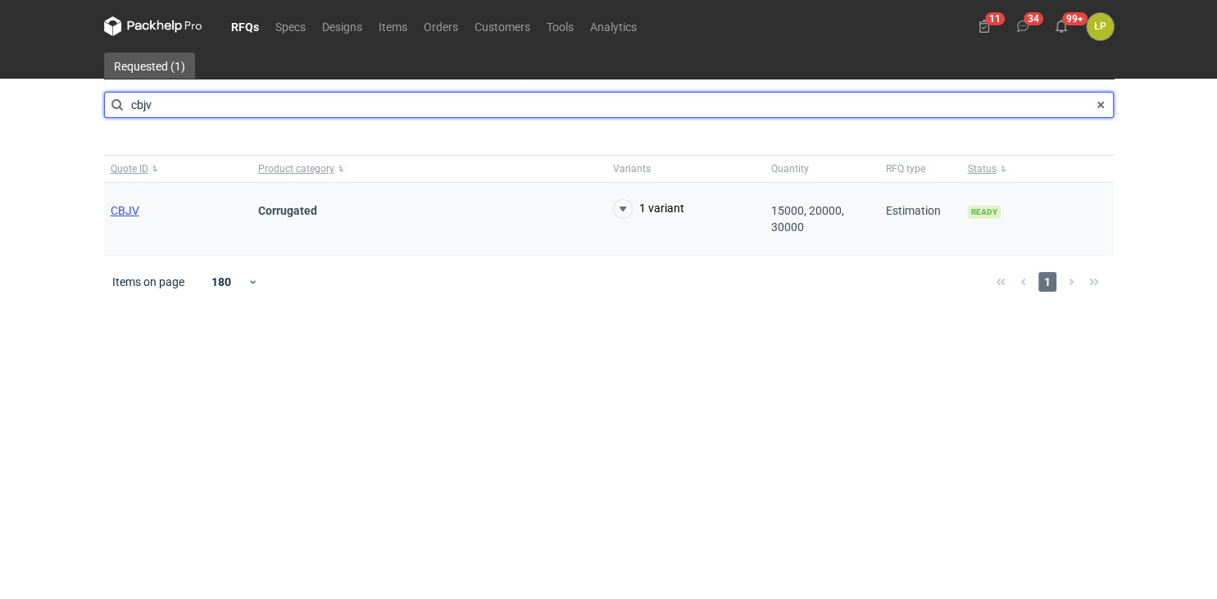
type input "cbjv"
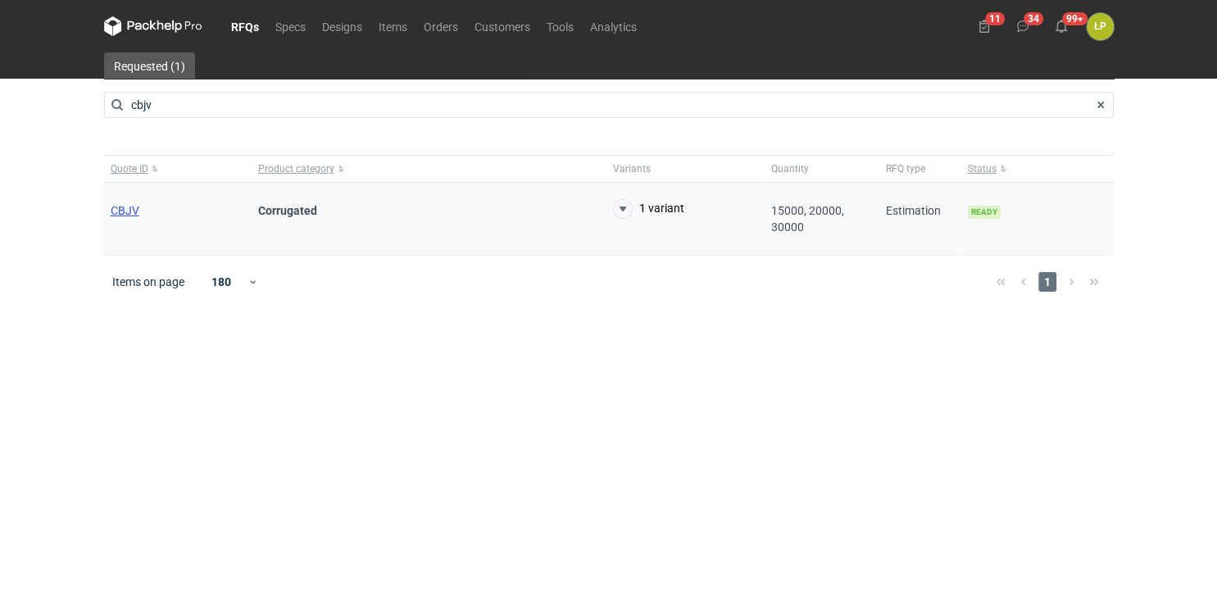
click at [129, 211] on span "CBJV" at bounding box center [125, 210] width 29 height 13
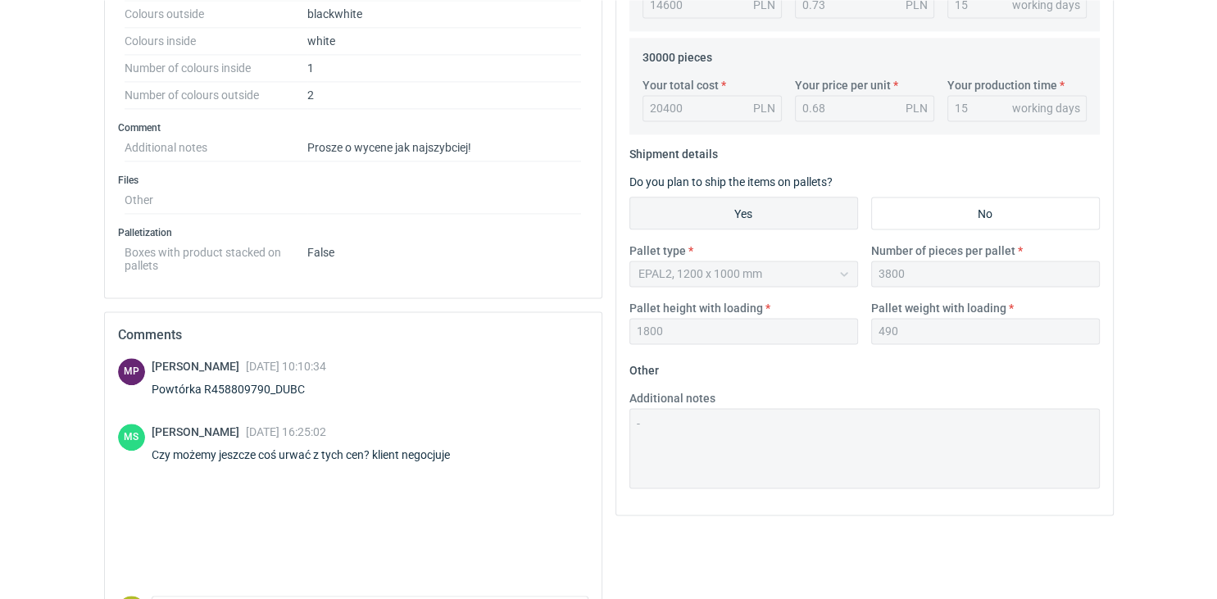
scroll to position [706, 0]
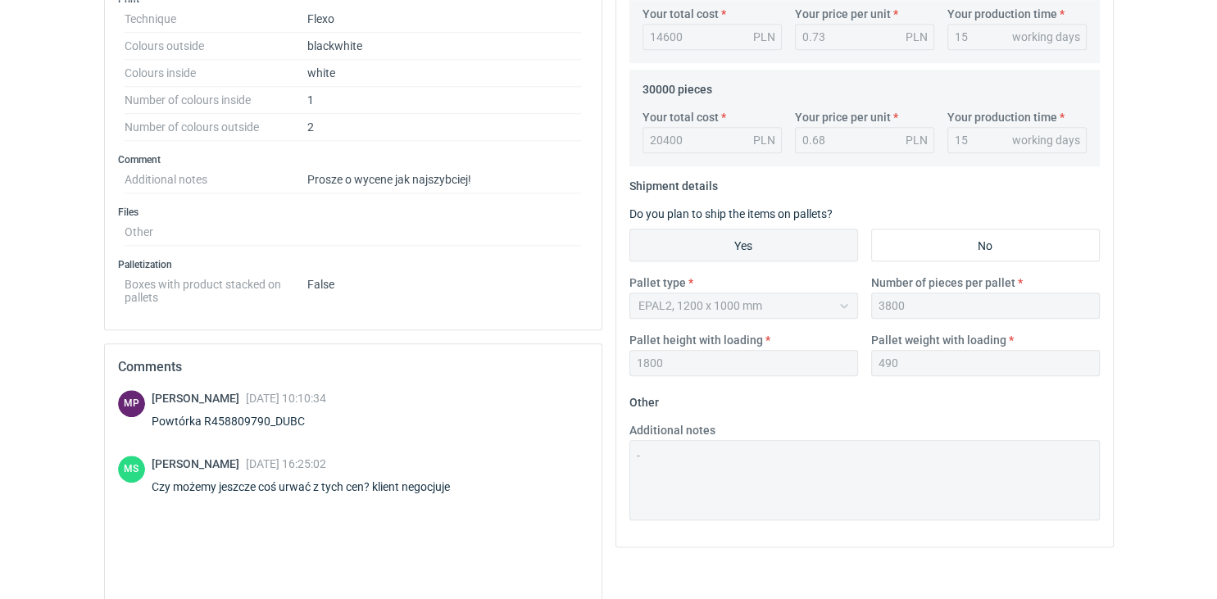
click at [295, 415] on div "Powtórka R458809790_DUBC" at bounding box center [239, 421] width 174 height 16
copy div "R458809790_DUBC"
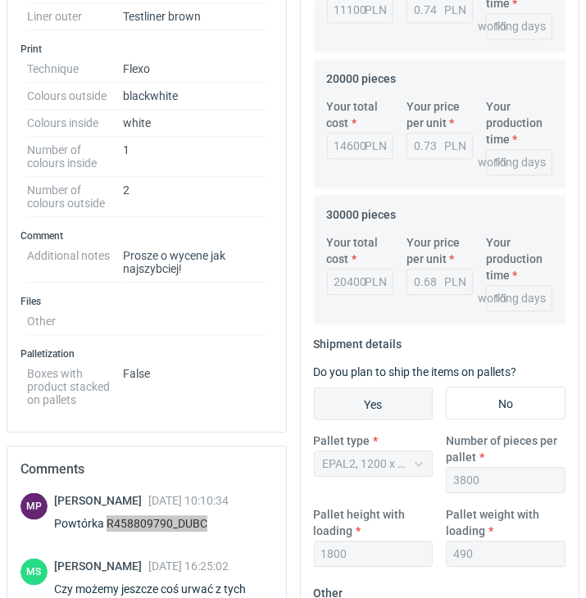
scroll to position [918, 0]
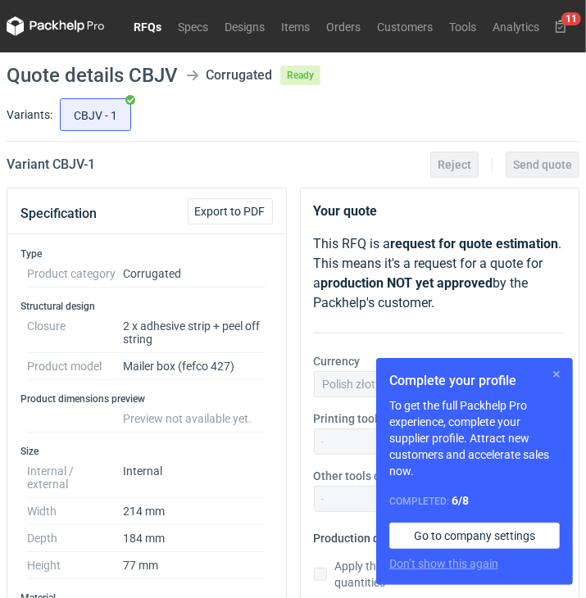
click at [556, 375] on button "button" at bounding box center [556, 375] width 20 height 20
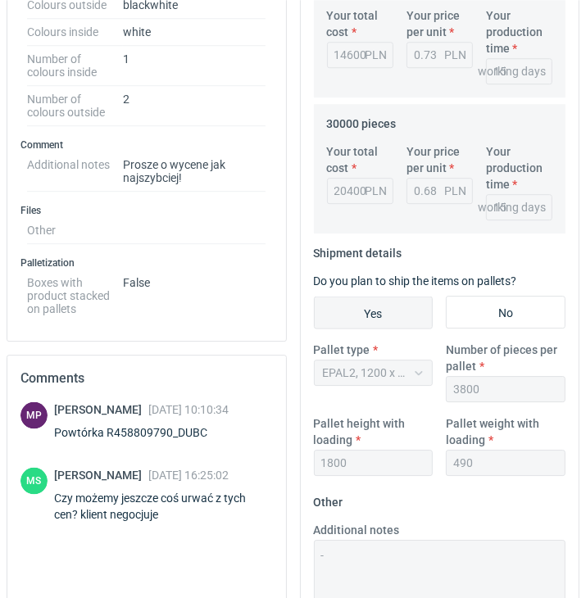
scroll to position [918, 0]
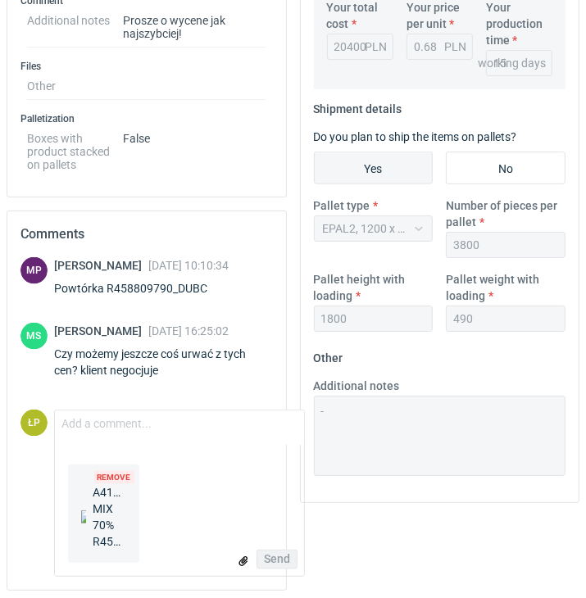
click at [153, 503] on div "Remove A41194_FSC MIX 70% R458809790_DUBC_[DATE].pdf" at bounding box center [145, 516] width 169 height 105
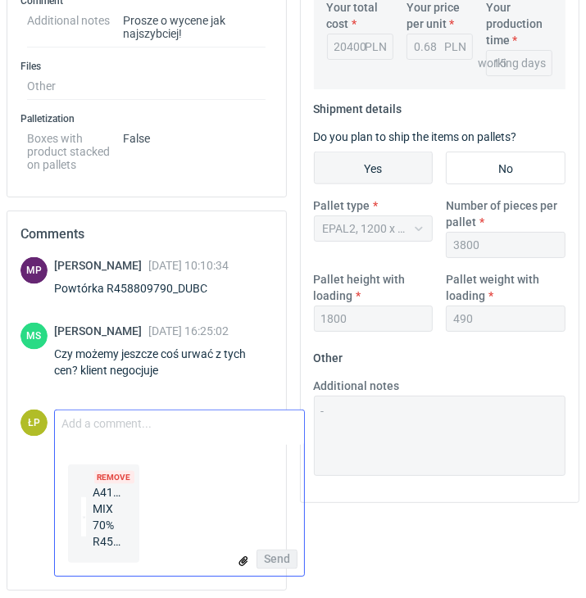
click at [122, 418] on textarea "Comment message" at bounding box center [179, 427] width 249 height 34
type textarea "Lepsza cena w załączniku"
click at [261, 569] on button "Send" at bounding box center [276, 560] width 41 height 20
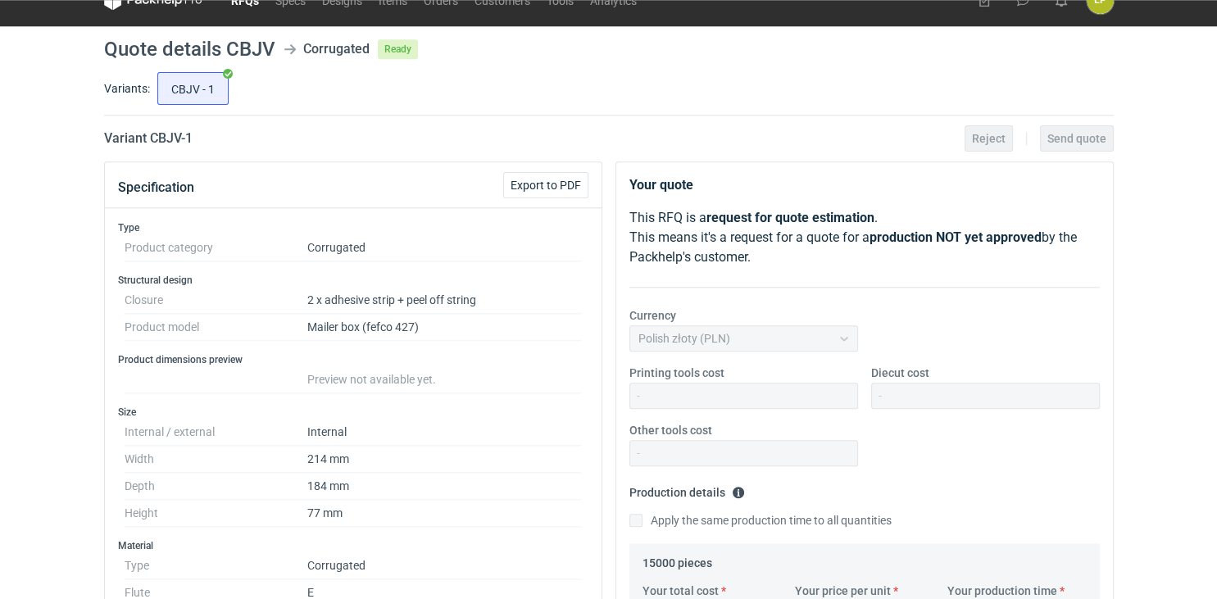
scroll to position [0, 0]
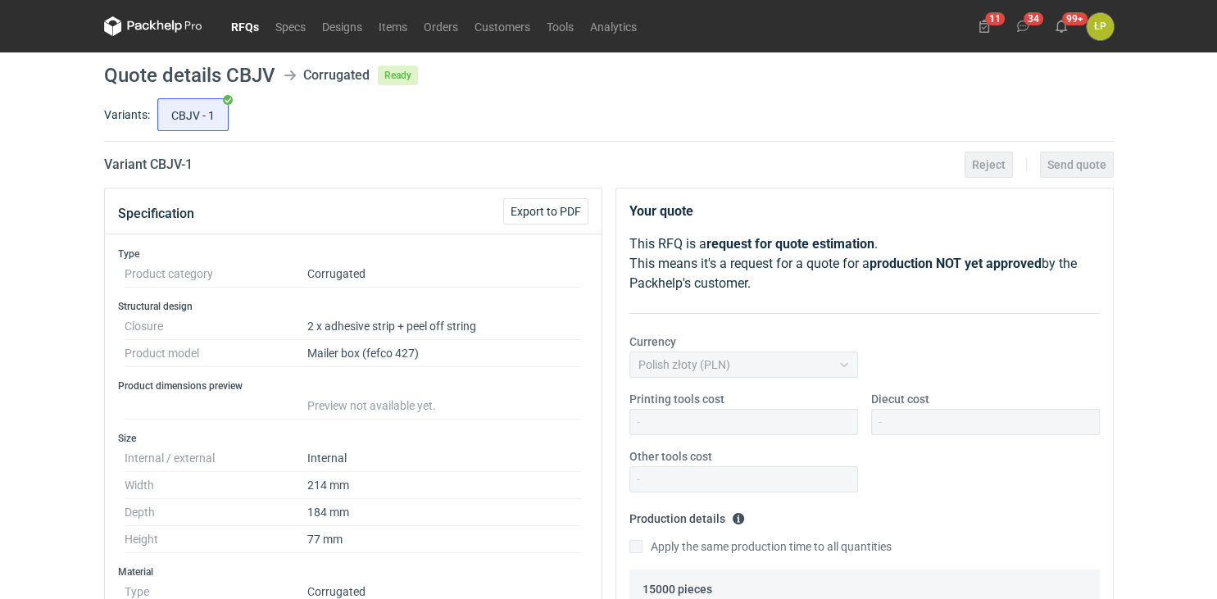
click at [242, 31] on link "RFQs" at bounding box center [245, 26] width 44 height 20
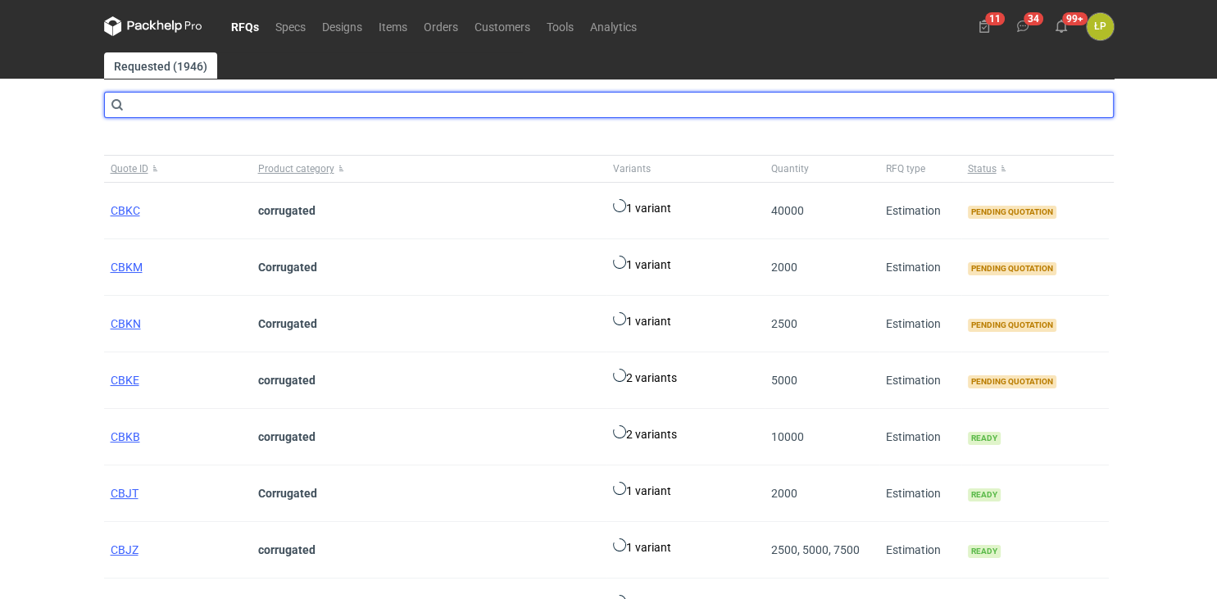
click at [243, 96] on input "text" at bounding box center [608, 105] width 1009 height 26
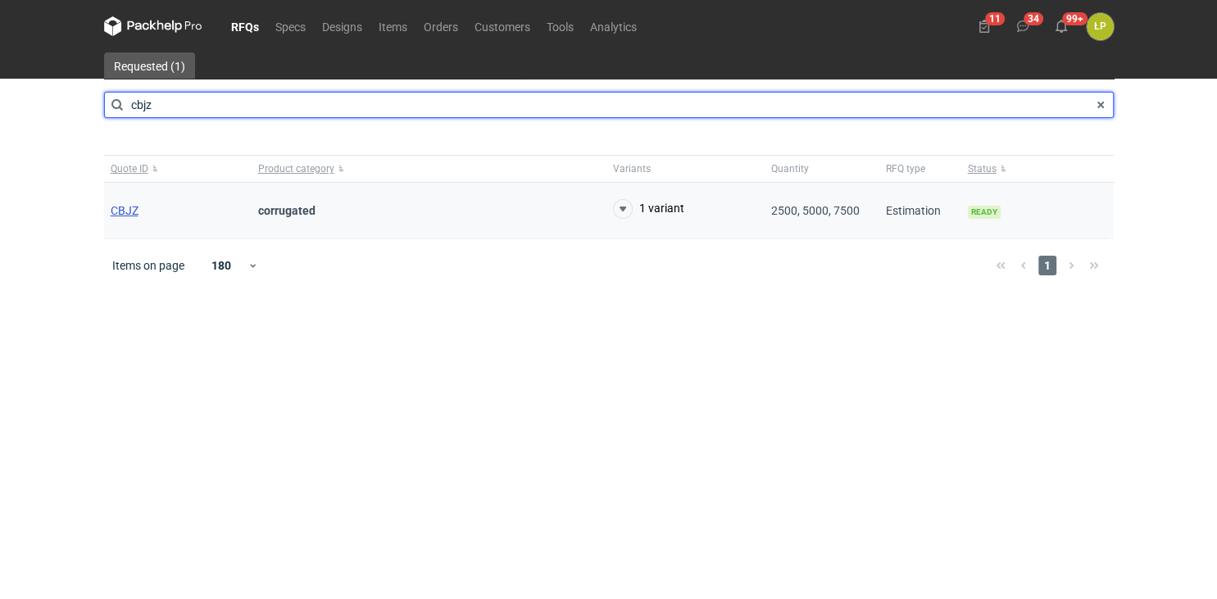
type input "cbjz"
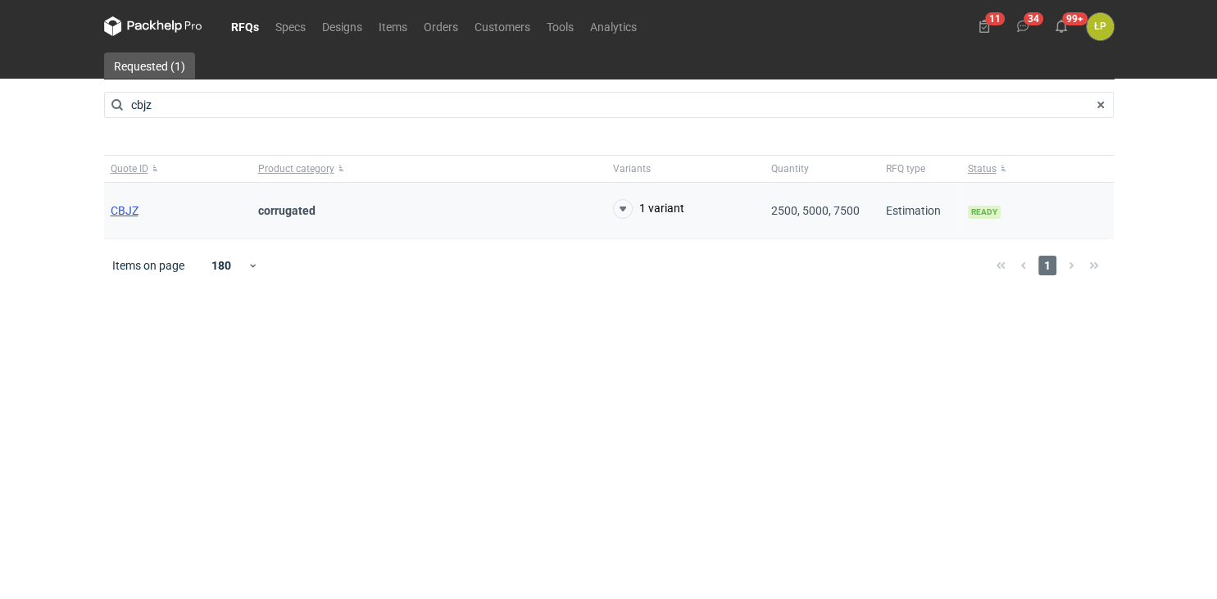
click at [128, 207] on span "CBJZ" at bounding box center [125, 210] width 28 height 13
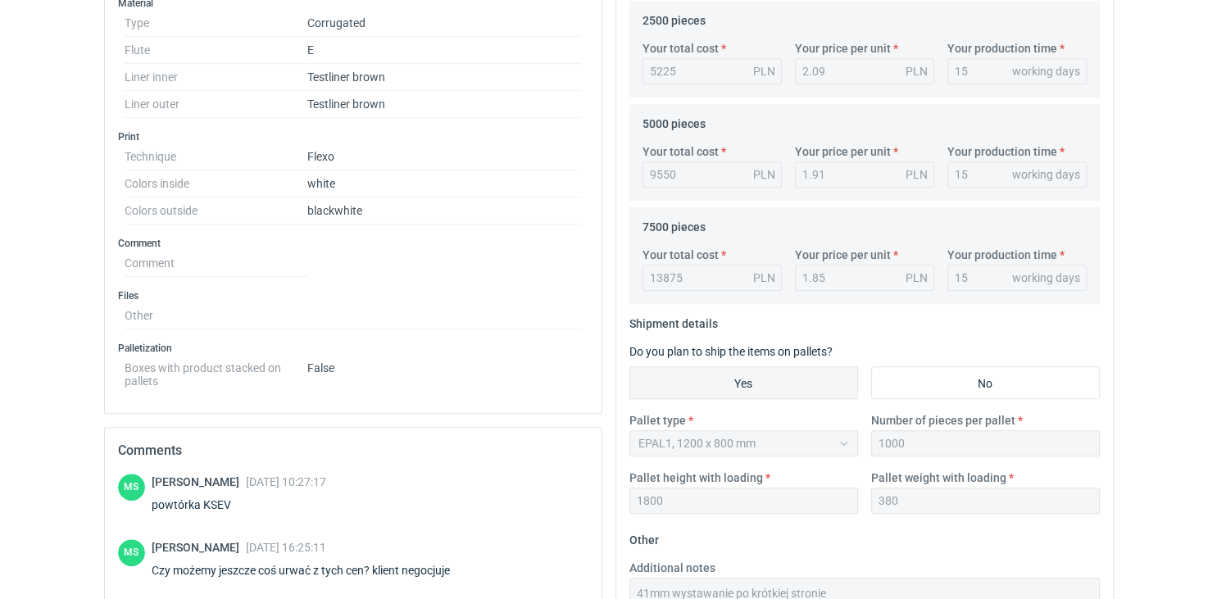
scroll to position [568, 0]
click at [224, 502] on div "powtórka KSEV" at bounding box center [239, 505] width 174 height 16
copy div "KSEV"
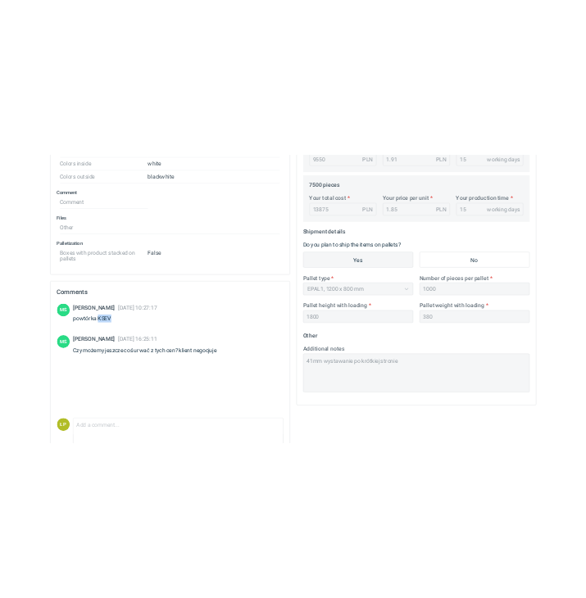
scroll to position [785, 0]
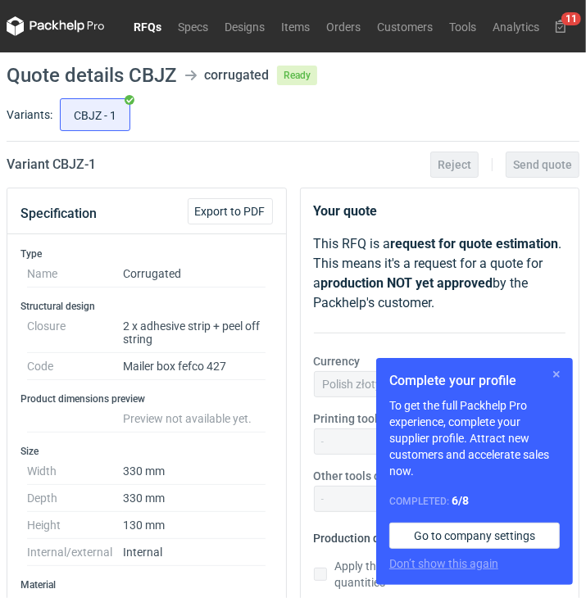
click at [554, 376] on button "button" at bounding box center [556, 375] width 20 height 20
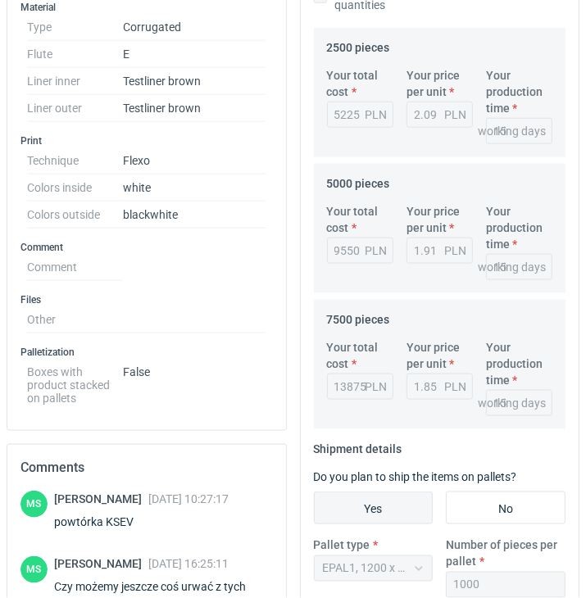
scroll to position [834, 0]
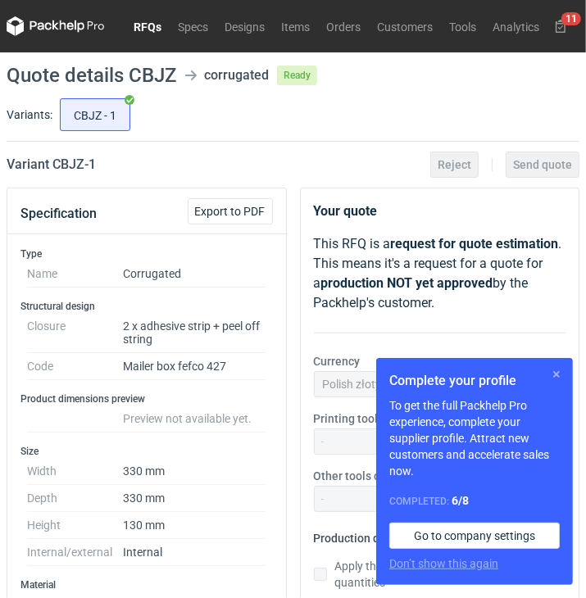
click at [560, 373] on button "button" at bounding box center [556, 375] width 20 height 20
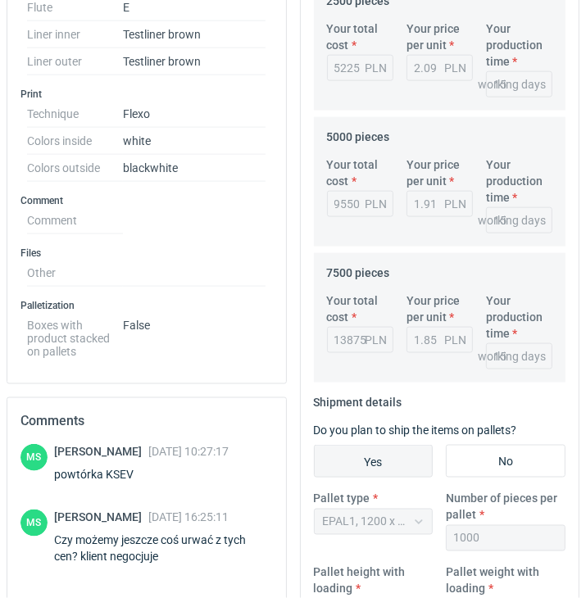
scroll to position [834, 0]
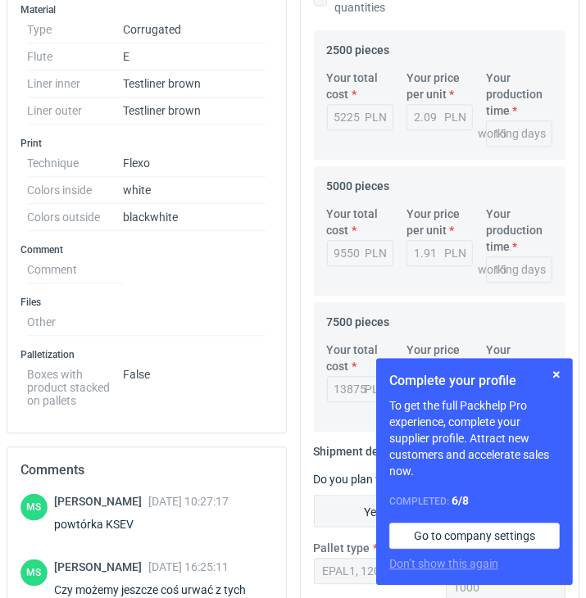
scroll to position [834, 0]
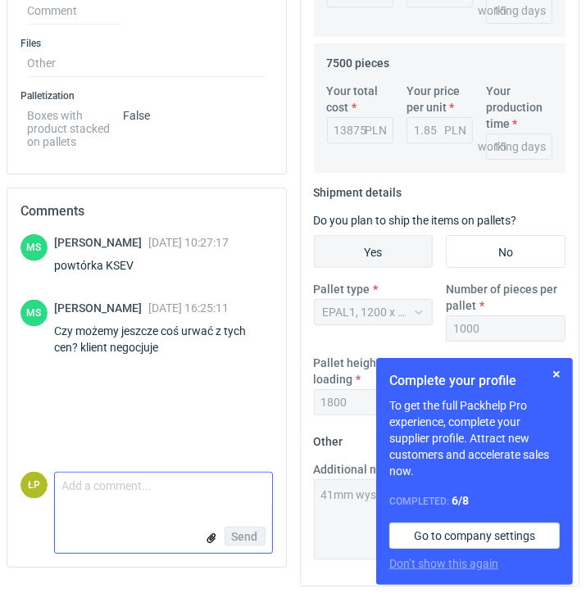
click at [208, 529] on input "file" at bounding box center [211, 537] width 13 height 17
click at [174, 486] on textarea "Comment message" at bounding box center [163, 490] width 217 height 34
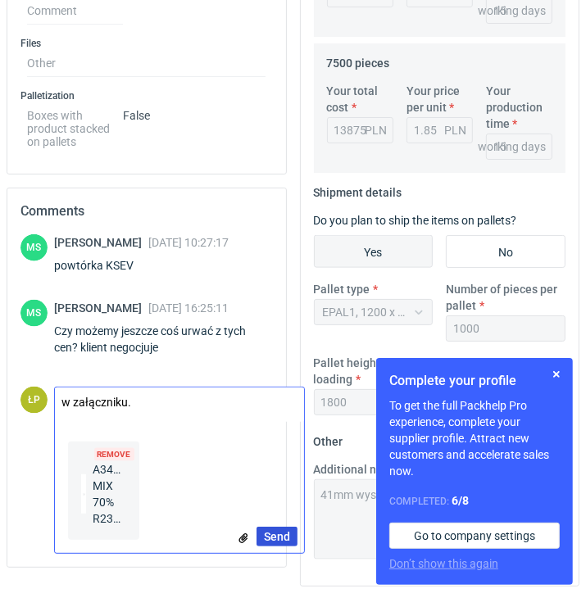
type textarea "w załączniku."
click at [261, 546] on button "Send" at bounding box center [276, 537] width 41 height 20
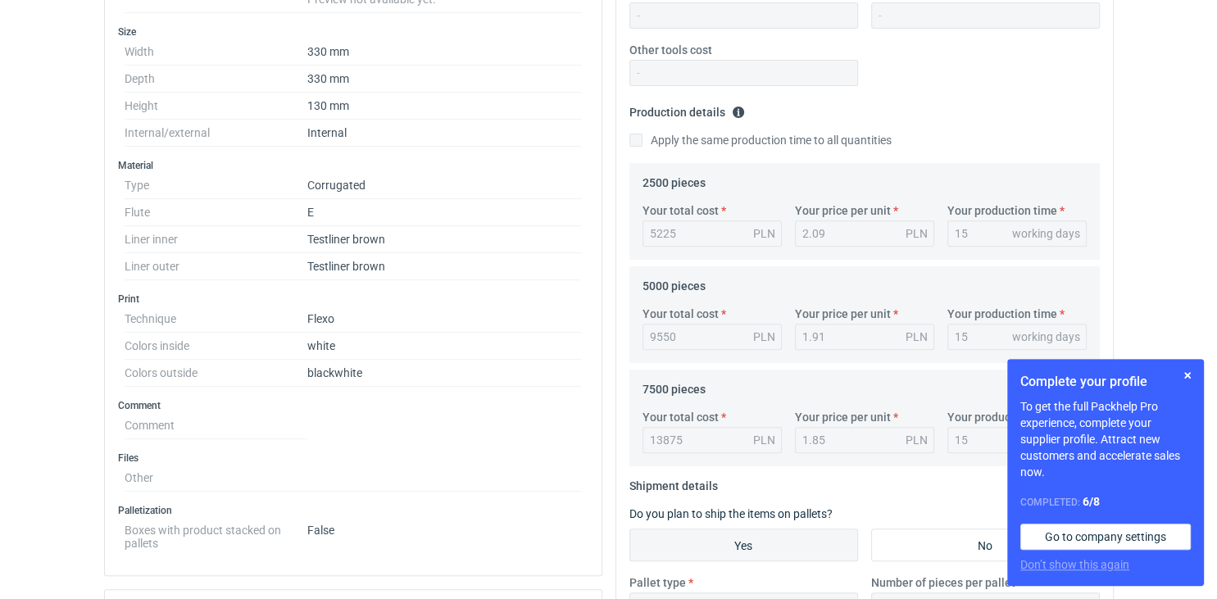
scroll to position [0, 0]
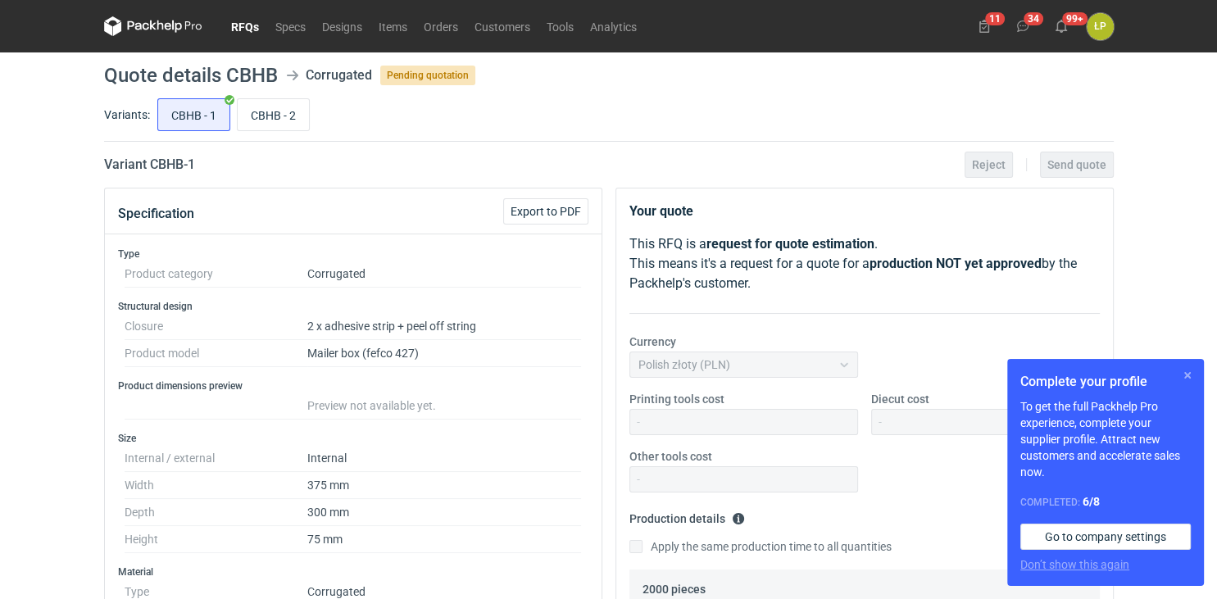
click at [1187, 378] on button "button" at bounding box center [1187, 375] width 20 height 20
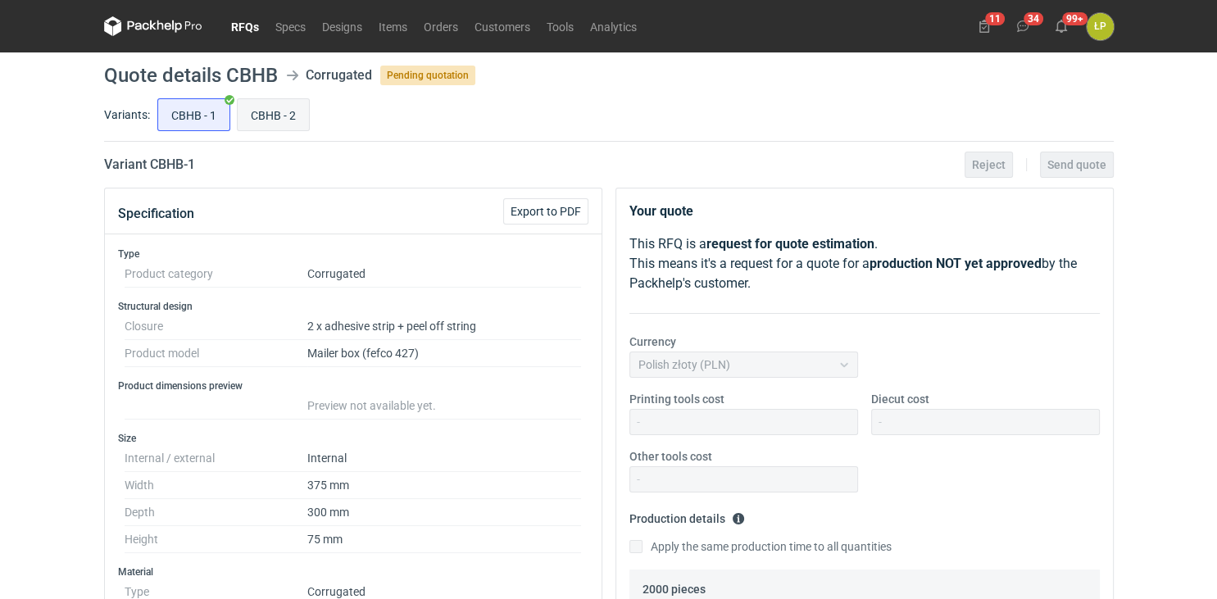
click at [258, 124] on input "CBHB - 2" at bounding box center [273, 114] width 71 height 31
radio input "true"
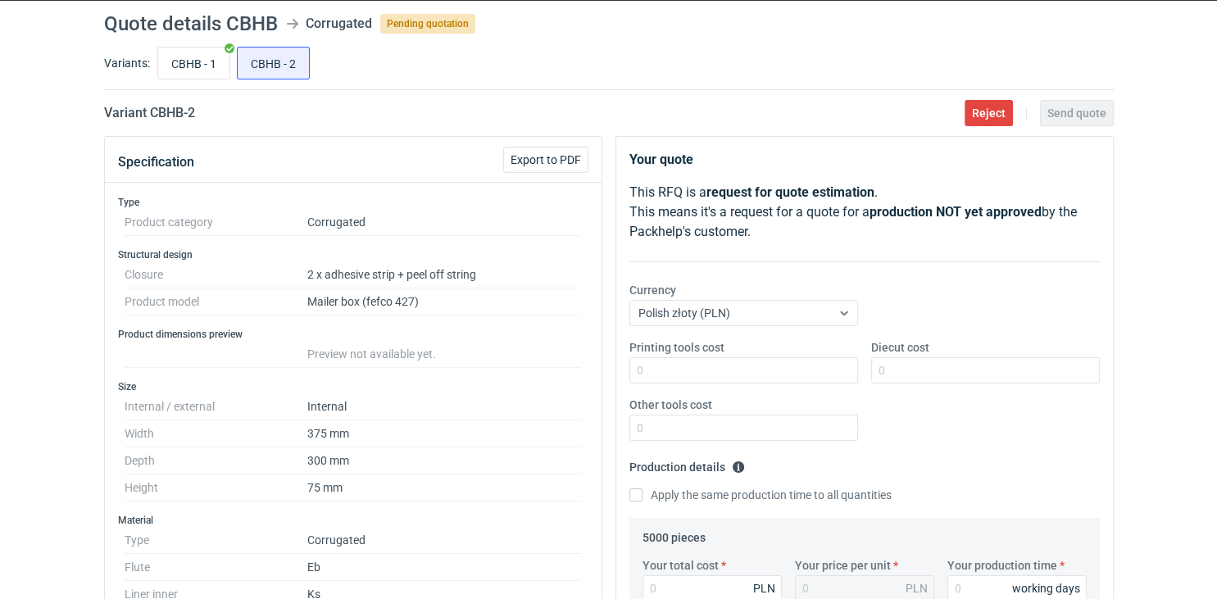
scroll to position [44, 0]
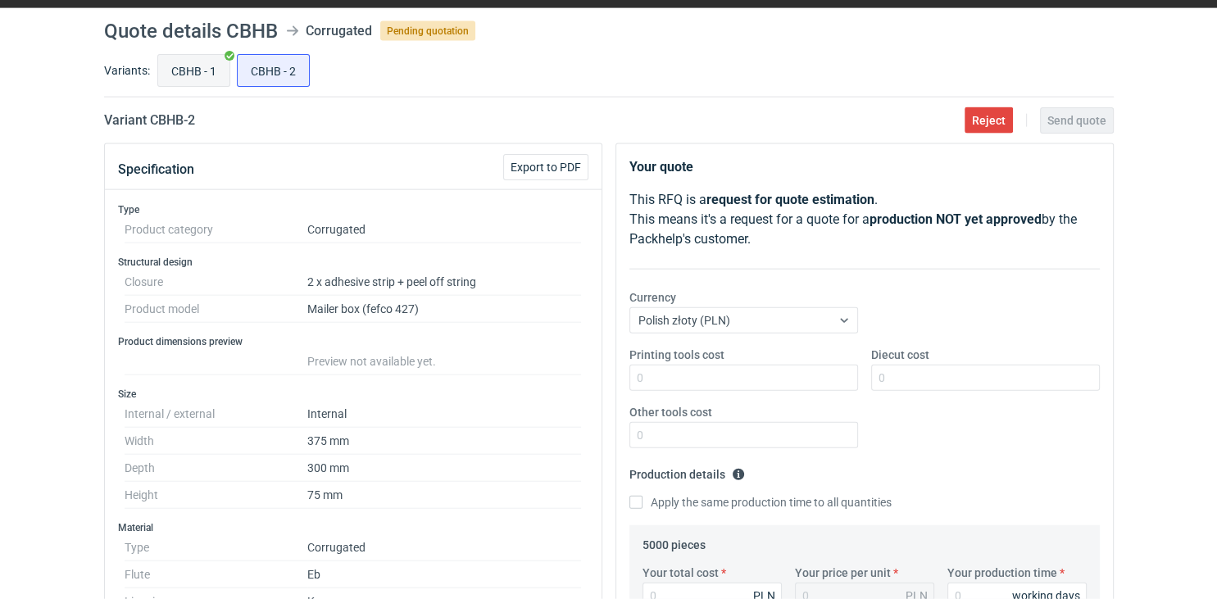
click at [188, 71] on input "CBHB - 1" at bounding box center [193, 70] width 71 height 31
radio input "true"
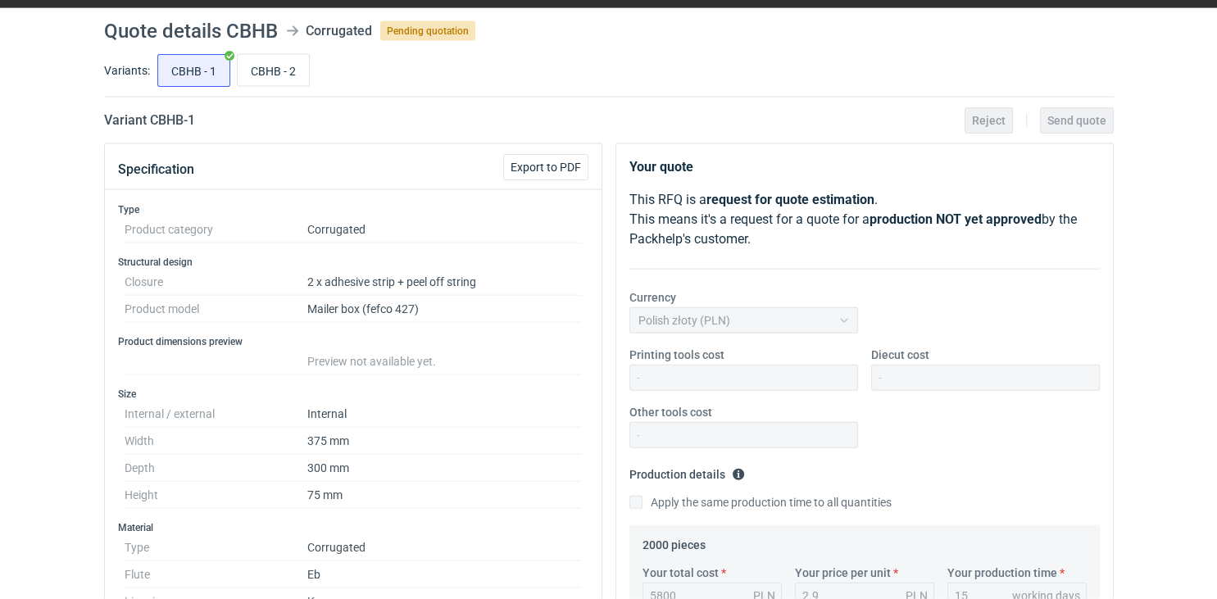
scroll to position [95, 0]
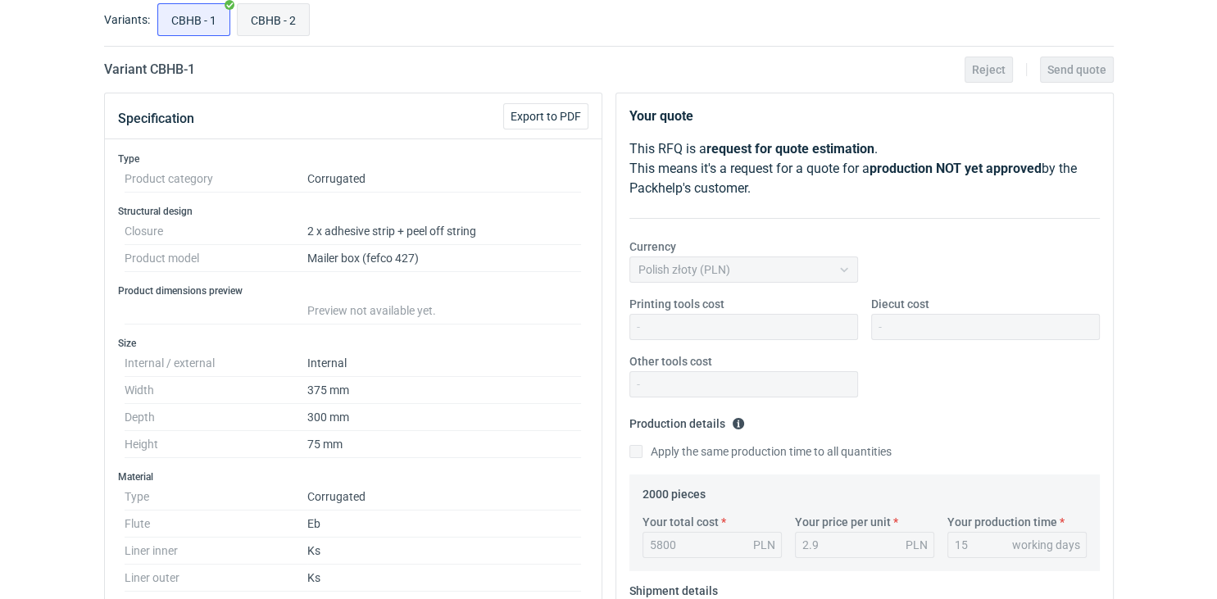
click at [268, 28] on input "CBHB - 2" at bounding box center [273, 19] width 71 height 31
radio input "true"
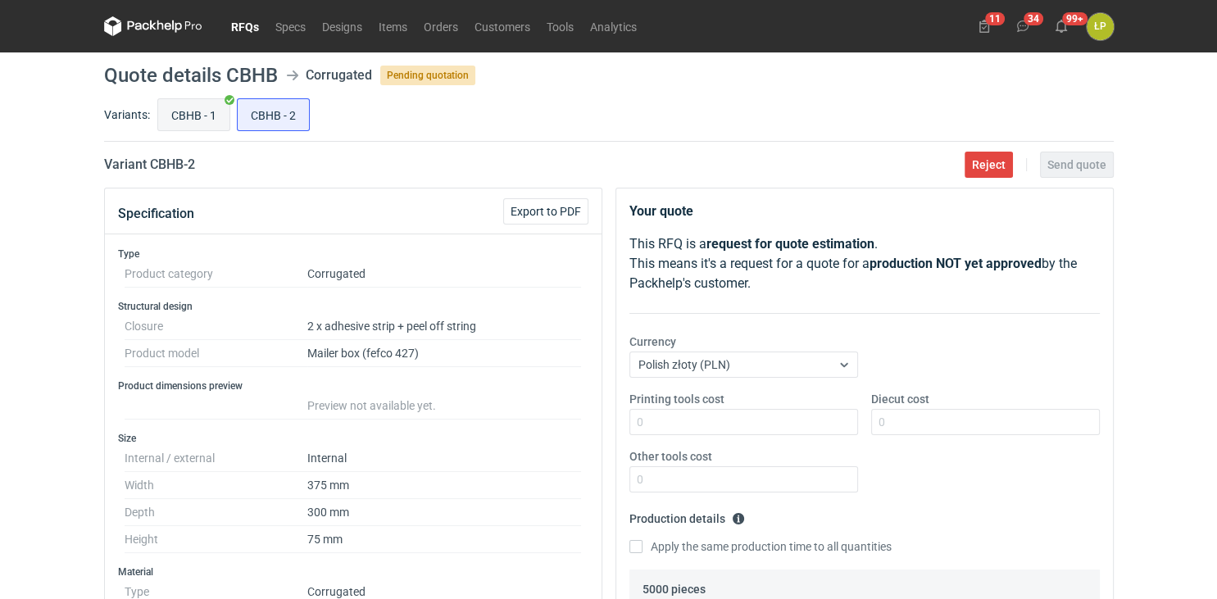
click at [190, 128] on input "CBHB - 1" at bounding box center [193, 114] width 71 height 31
radio input "true"
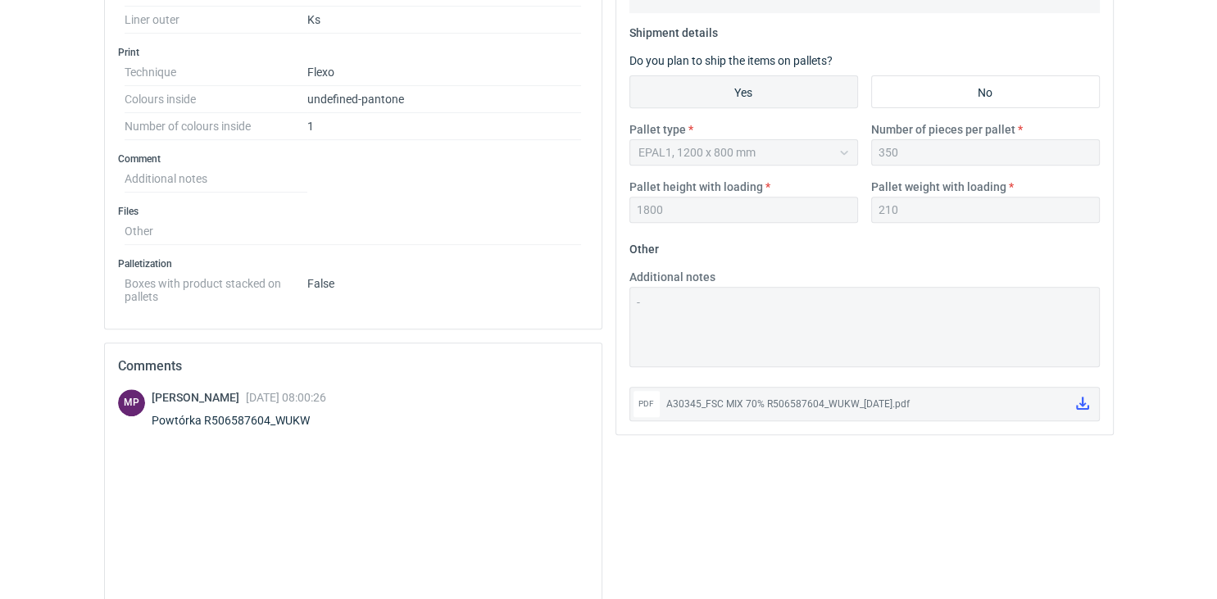
scroll to position [686, 0]
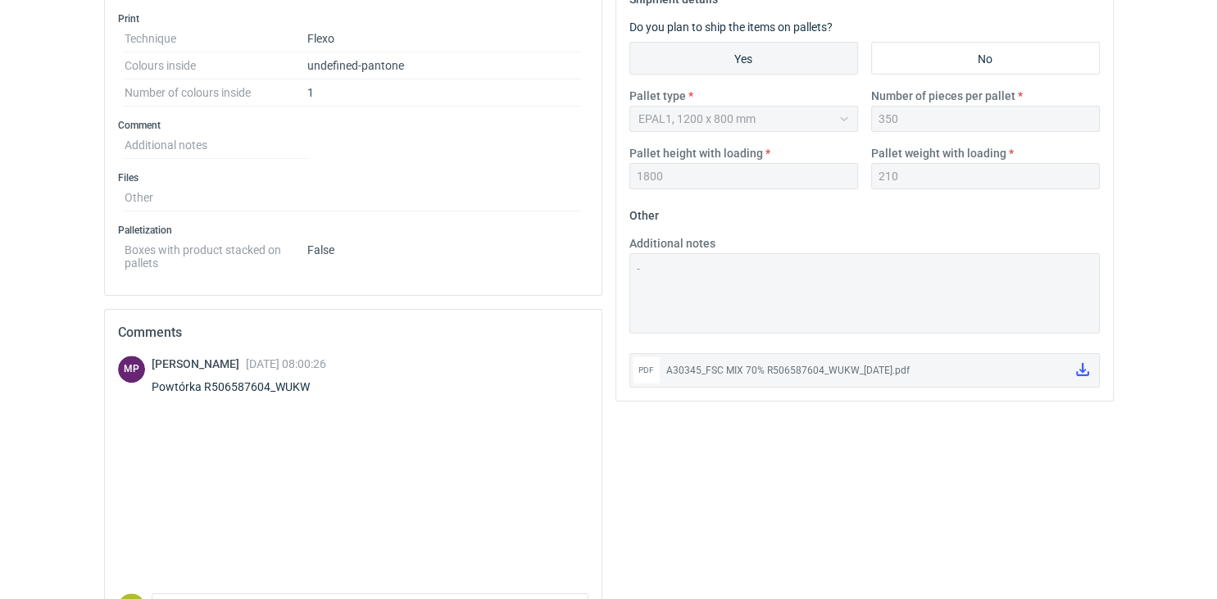
click at [287, 389] on div "Powtórka R506587604_WUKW" at bounding box center [241, 386] width 178 height 16
copy div "R506587604_WUKW"
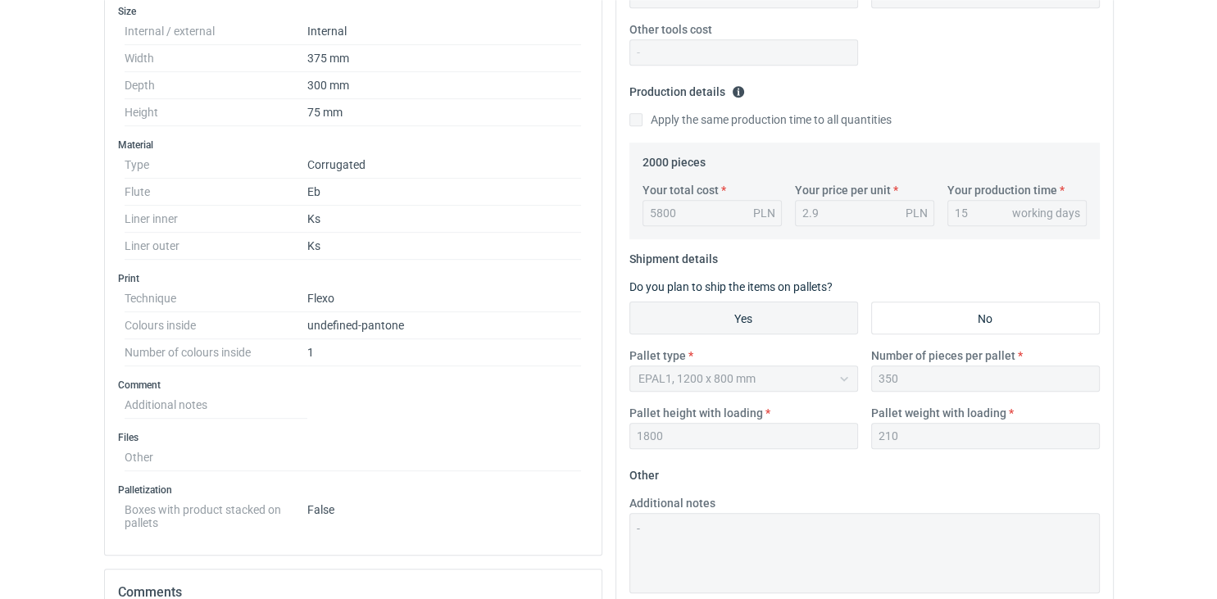
scroll to position [0, 0]
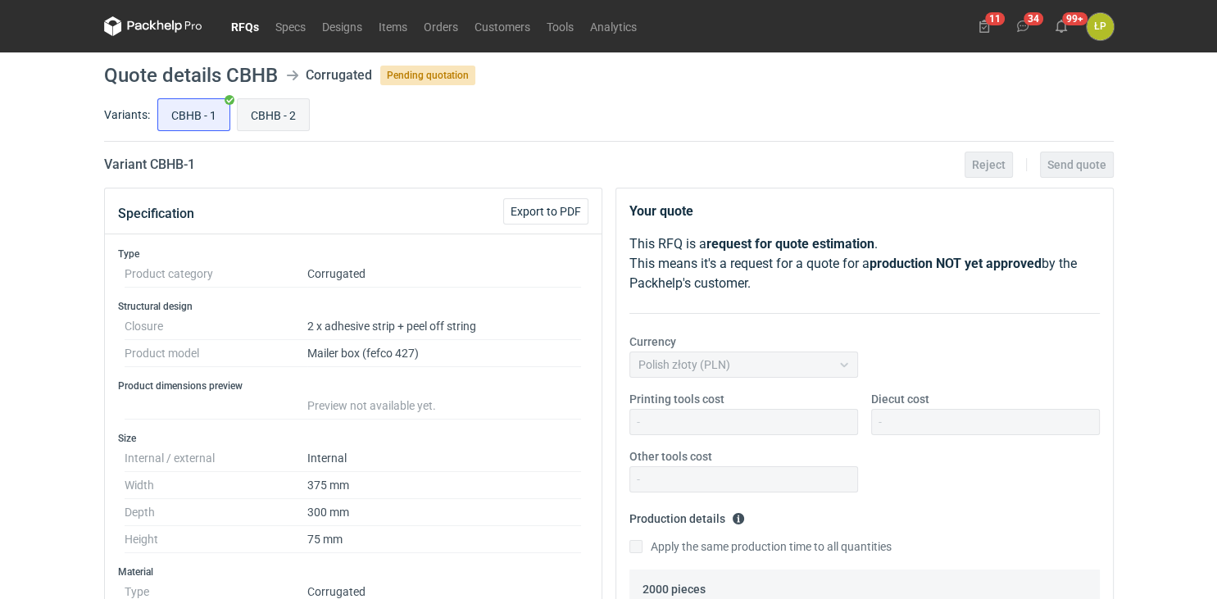
click at [272, 120] on input "CBHB - 2" at bounding box center [273, 114] width 71 height 31
radio input "true"
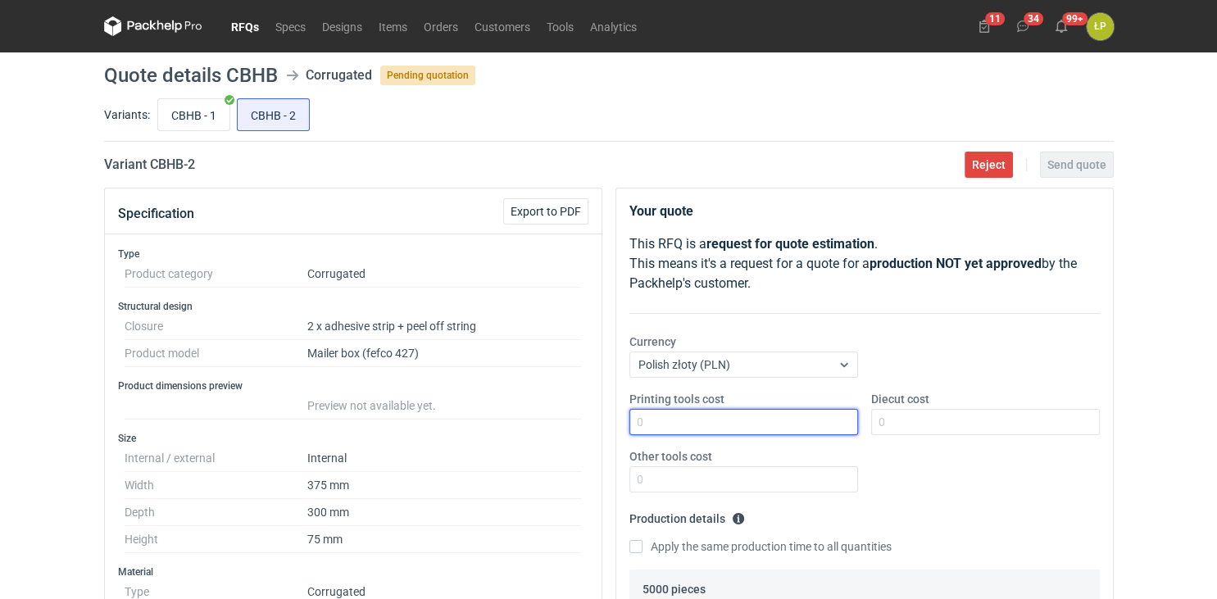
click at [653, 423] on input "Printing tools cost" at bounding box center [743, 422] width 229 height 26
type input "0"
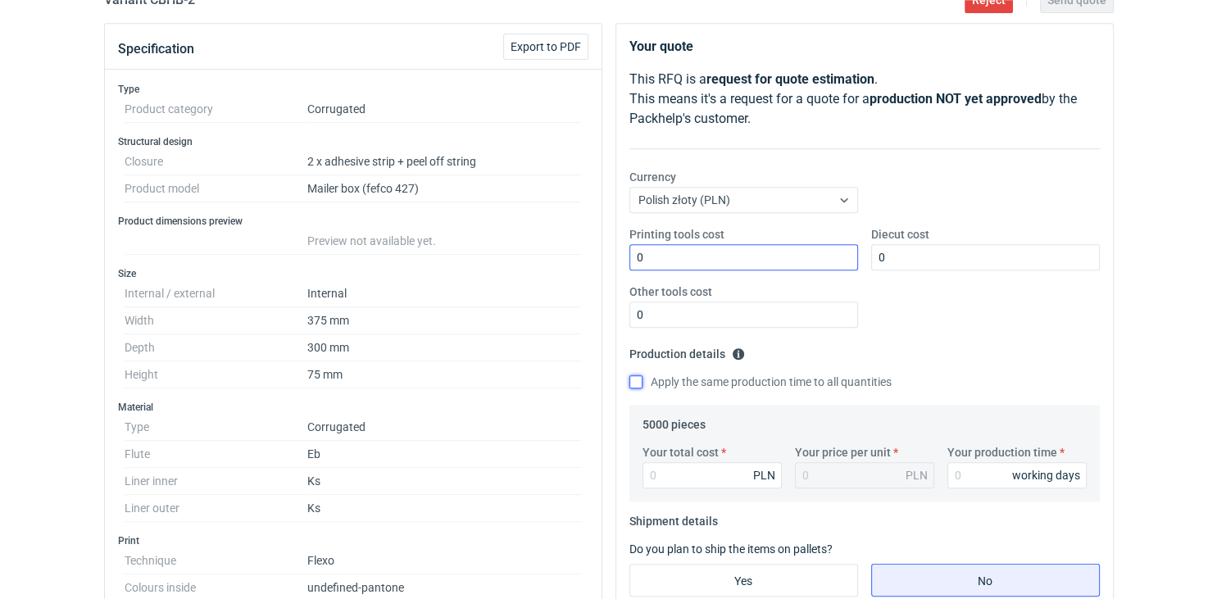
scroll to position [301, 0]
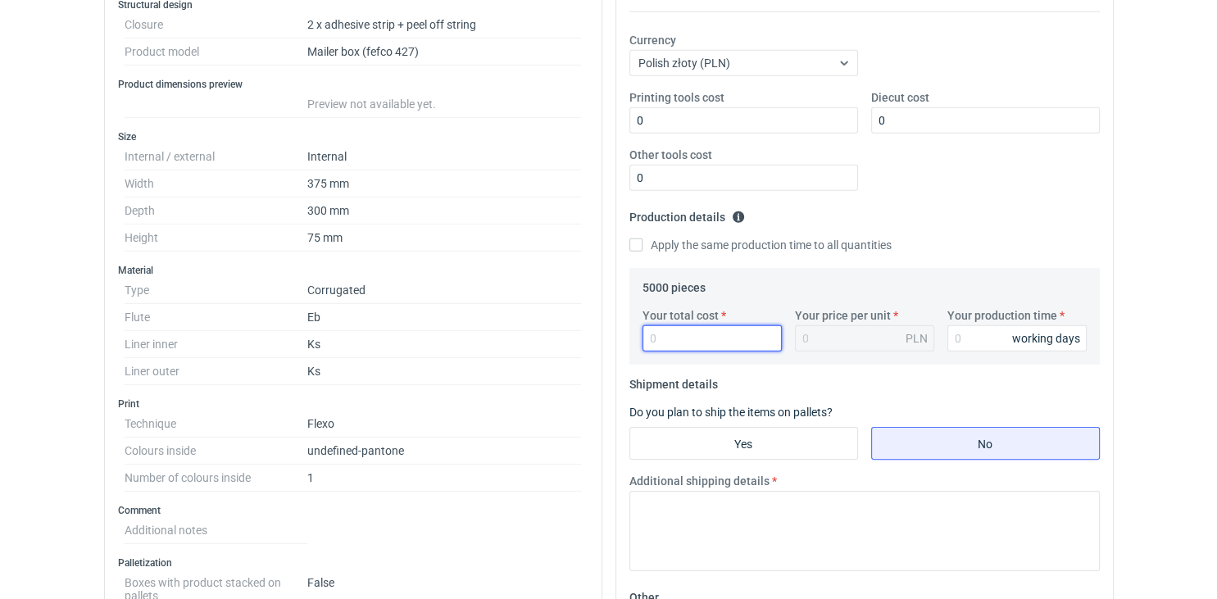
click at [657, 341] on input "Your total cost" at bounding box center [711, 338] width 139 height 26
type input "13560"
type input "2.71"
type input "13560"
click at [972, 344] on input "Your production time" at bounding box center [1016, 338] width 139 height 26
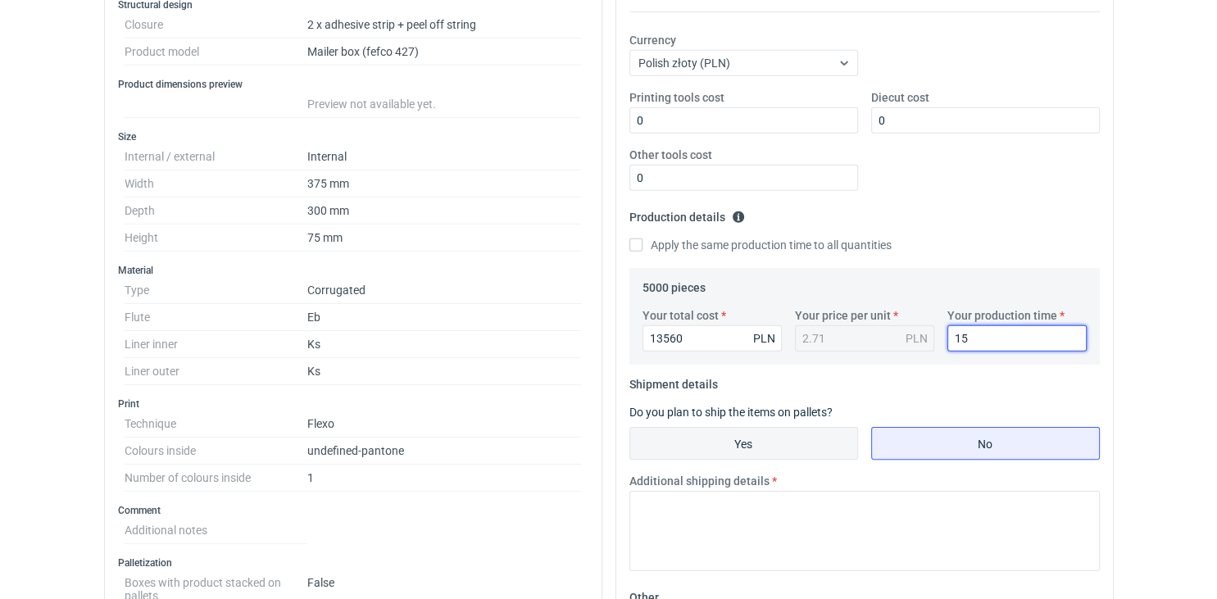
type input "15"
click at [804, 448] on input "Yes" at bounding box center [743, 443] width 227 height 31
radio input "true"
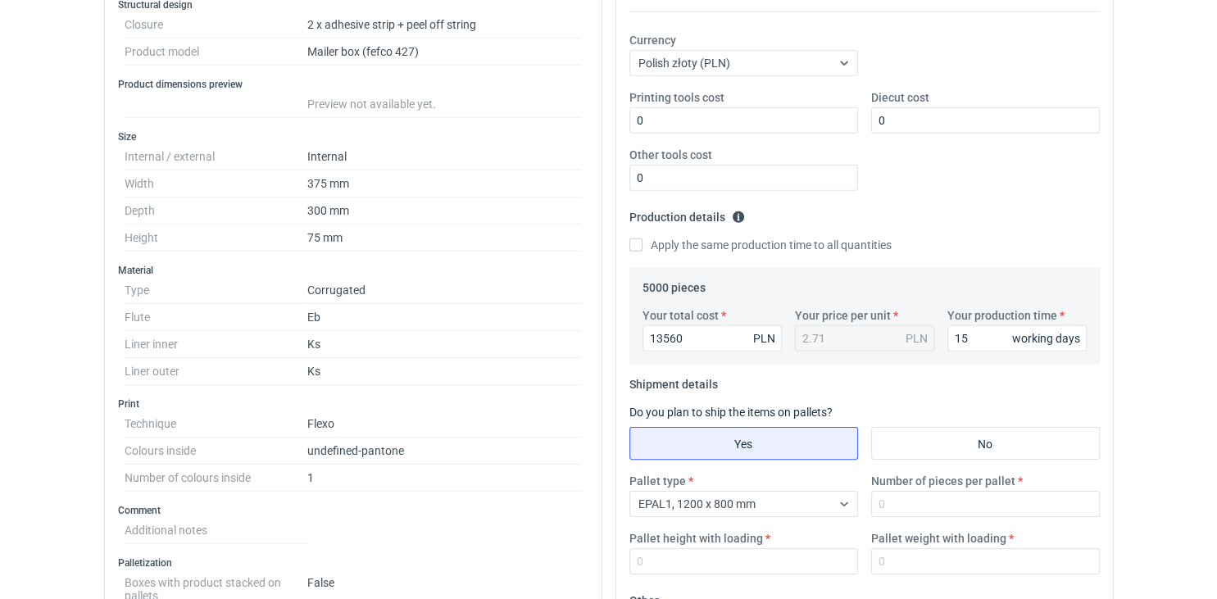
scroll to position [0, 0]
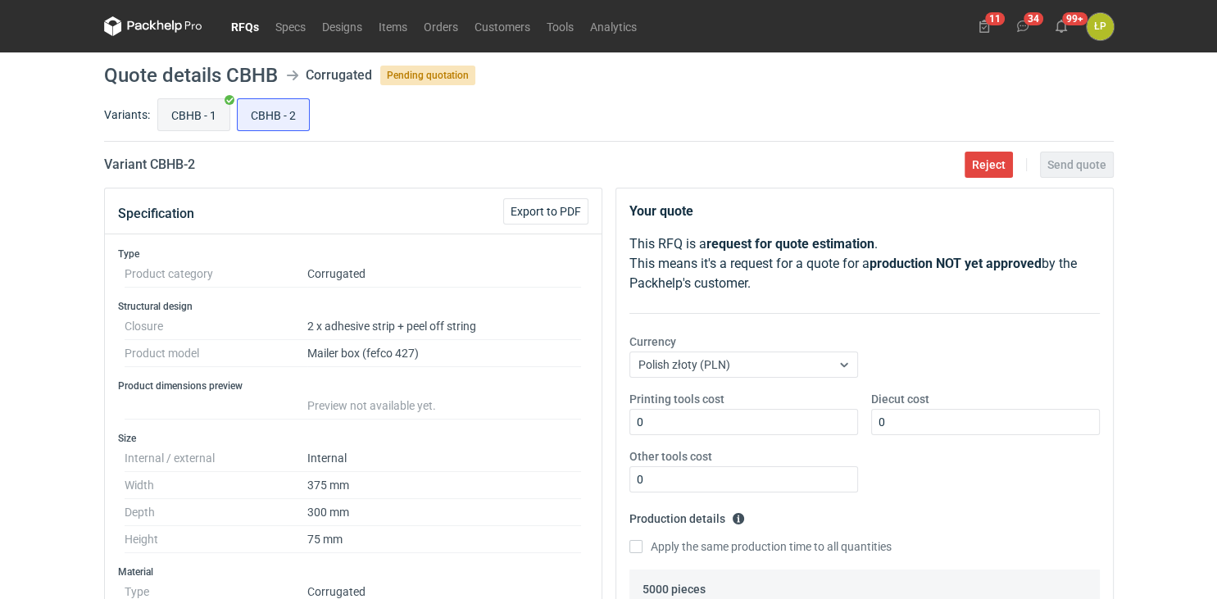
click at [184, 129] on input "CBHB - 1" at bounding box center [193, 114] width 71 height 31
radio input "true"
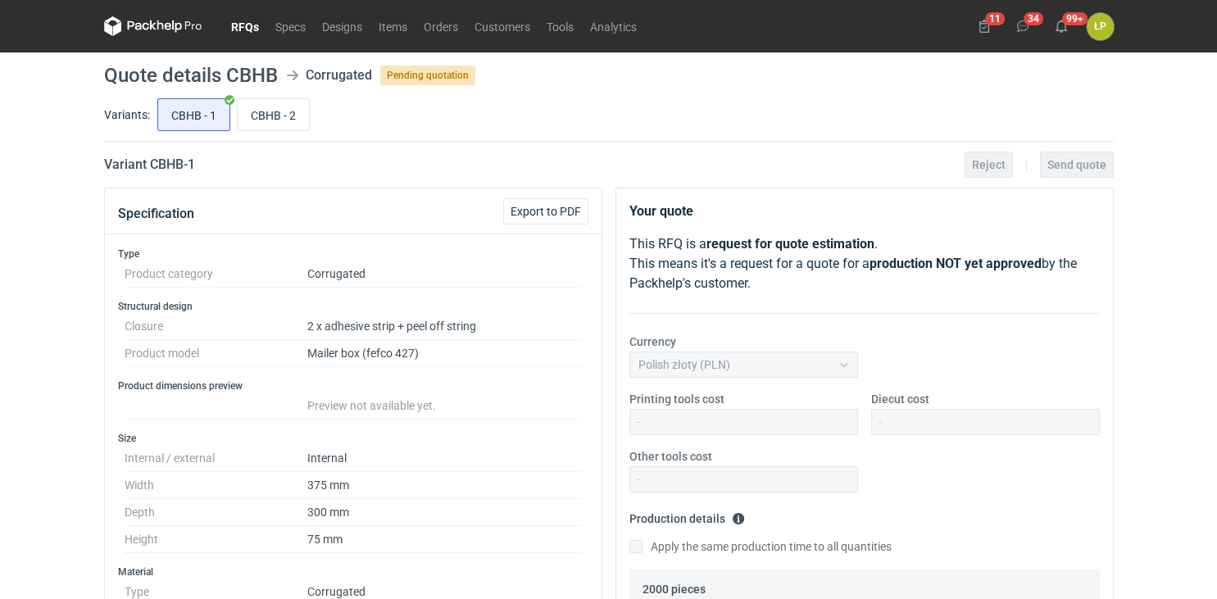
click at [263, 133] on div "CBHB - 1 CBHB - 2" at bounding box center [633, 114] width 959 height 39
click at [264, 123] on input "CBHB - 2" at bounding box center [273, 114] width 71 height 31
radio input "true"
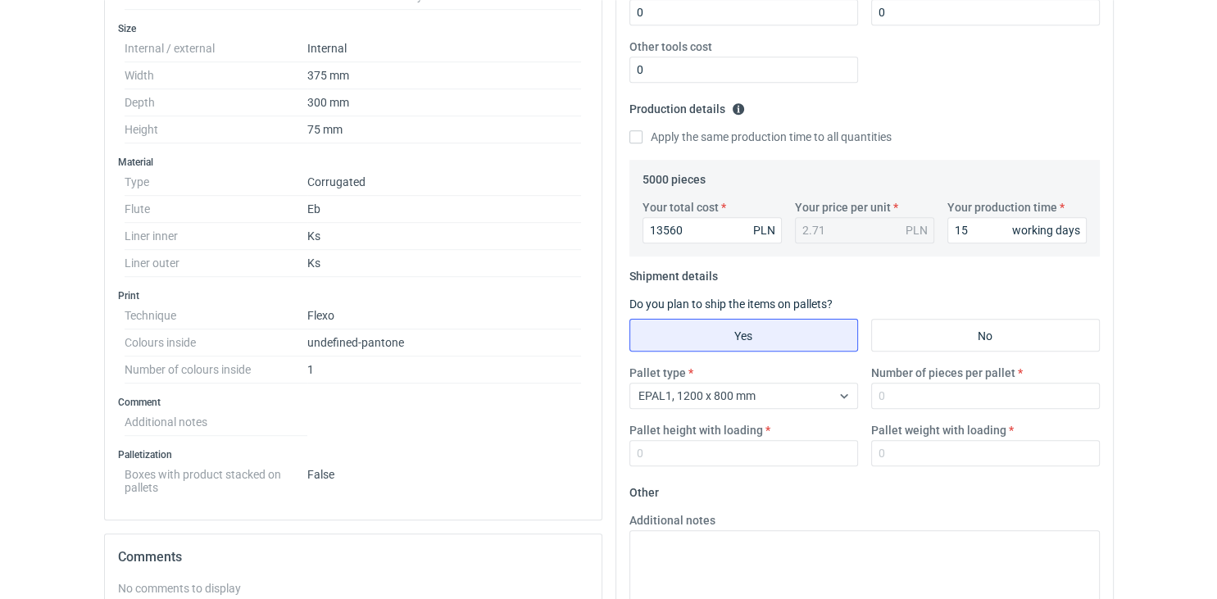
scroll to position [410, 0]
click at [892, 392] on input "Number of pieces per pallet" at bounding box center [985, 396] width 229 height 26
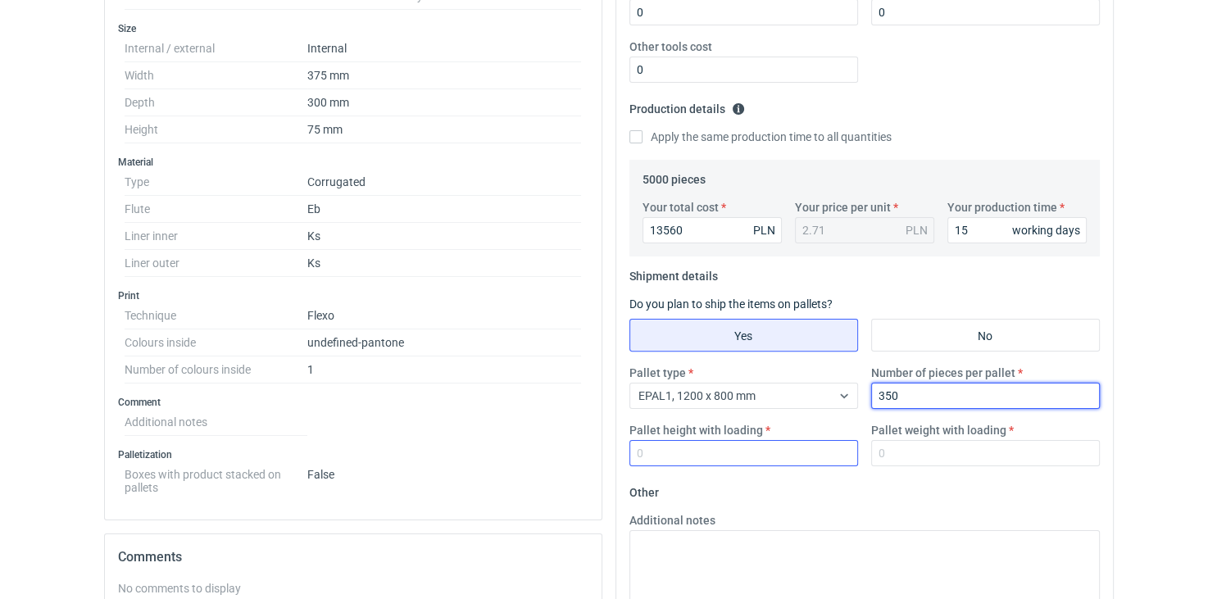
type input "350"
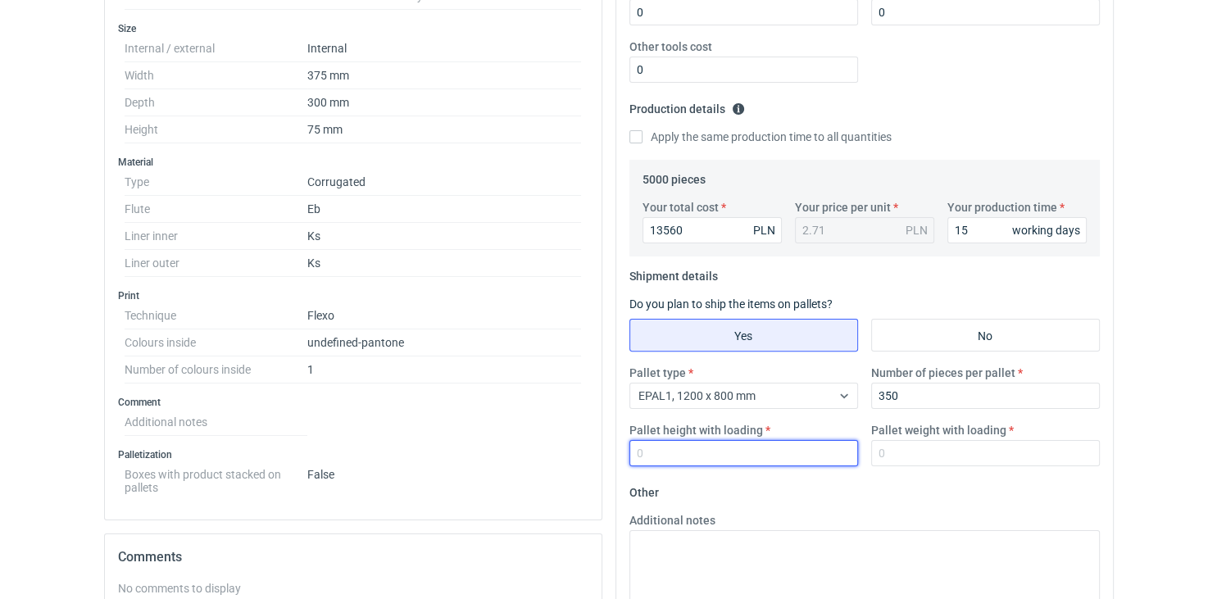
click at [806, 454] on input "Pallet height with loading" at bounding box center [743, 453] width 229 height 26
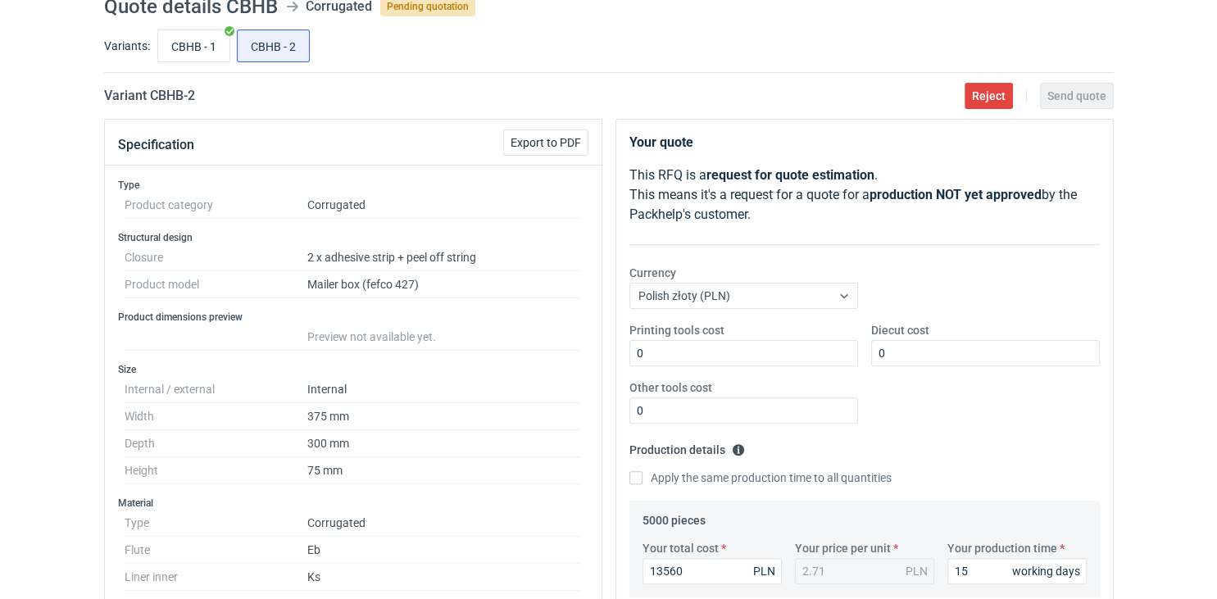
scroll to position [0, 0]
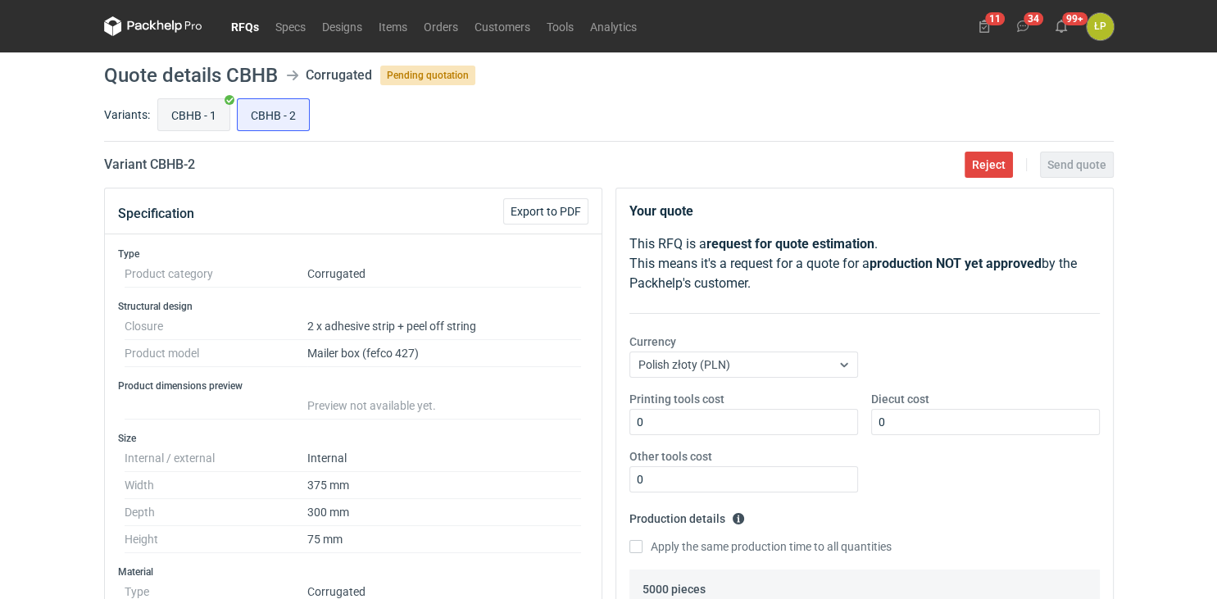
type input "1800"
click at [206, 129] on input "CBHB - 1" at bounding box center [193, 114] width 71 height 31
radio input "true"
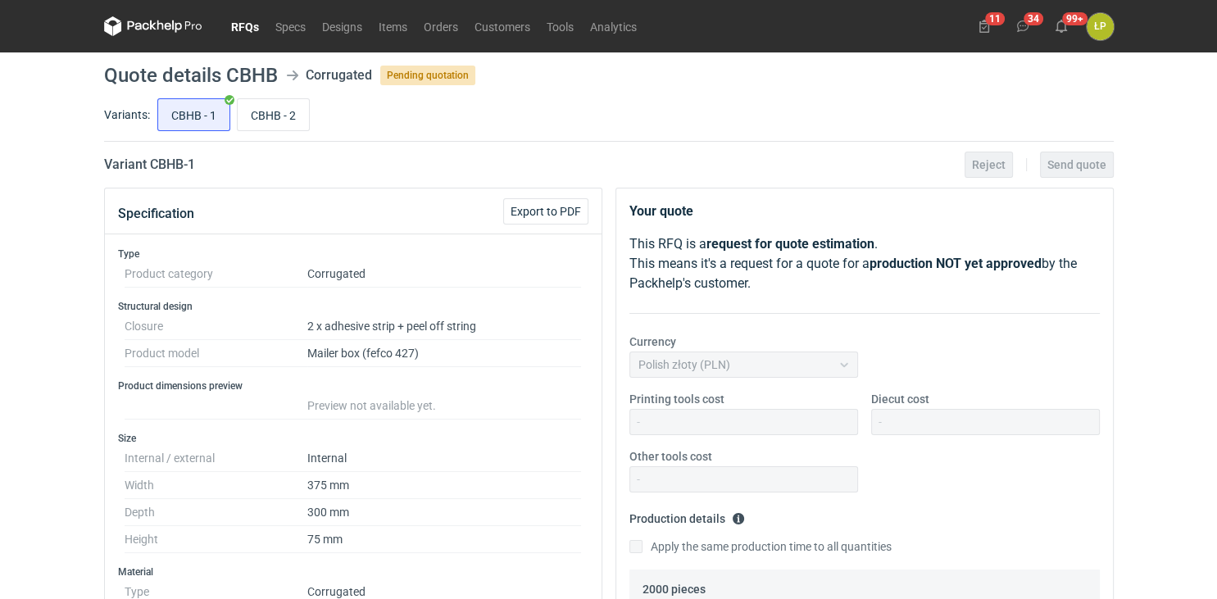
click at [284, 106] on input "CBHB - 2" at bounding box center [273, 114] width 71 height 31
radio input "true"
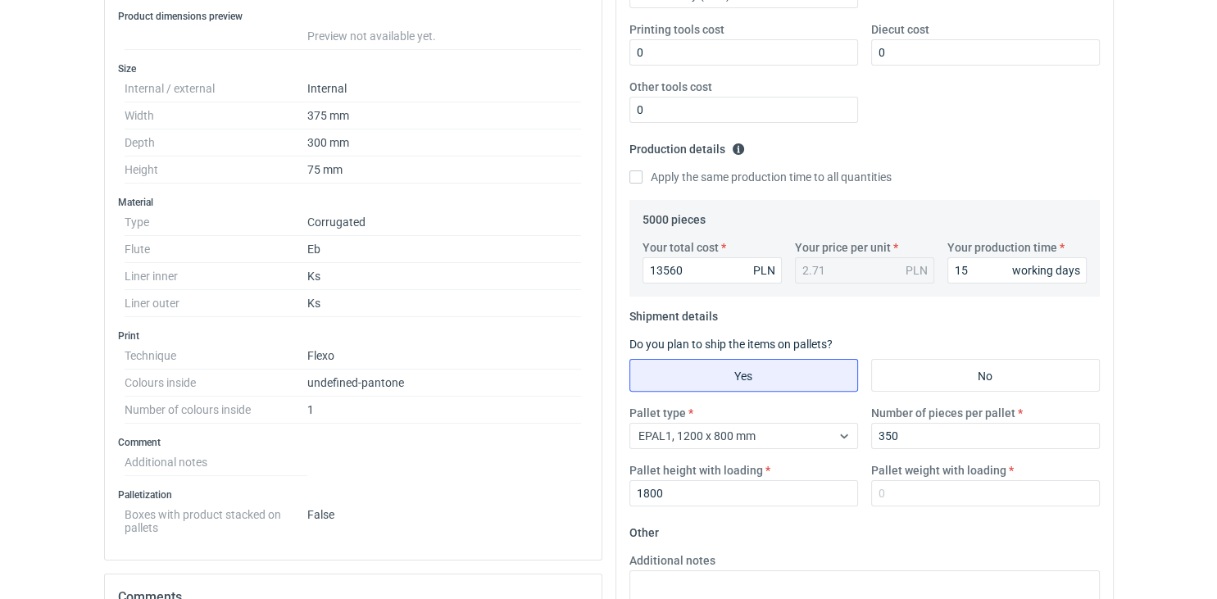
scroll to position [370, 0]
click at [943, 501] on input "Pallet weight with loading" at bounding box center [985, 492] width 229 height 26
type input "210"
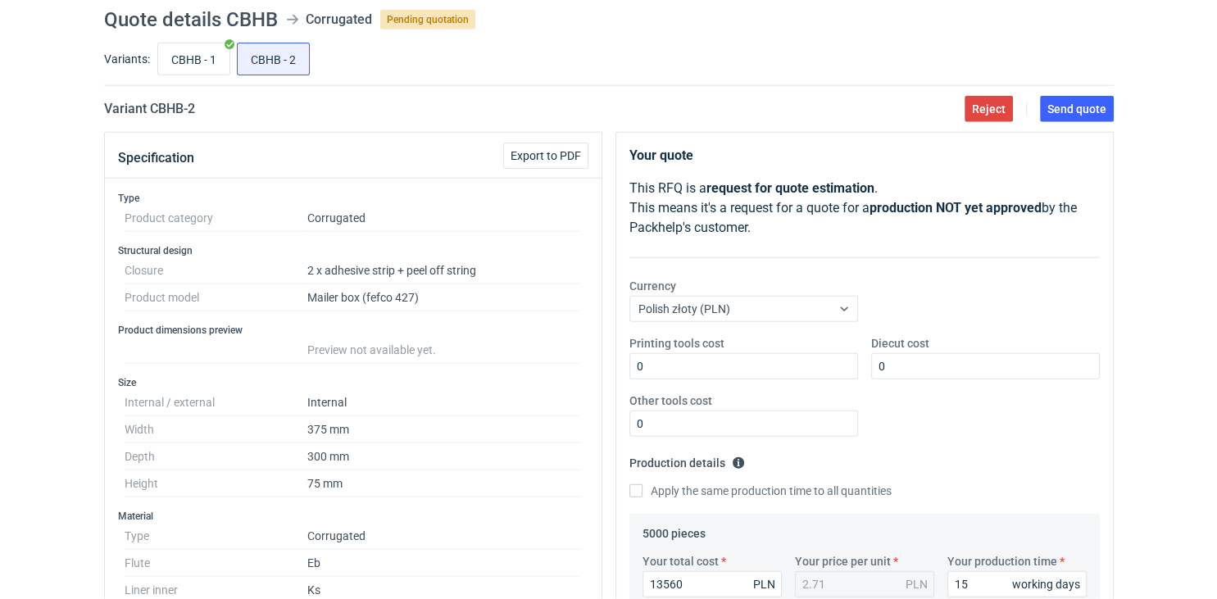
scroll to position [0, 0]
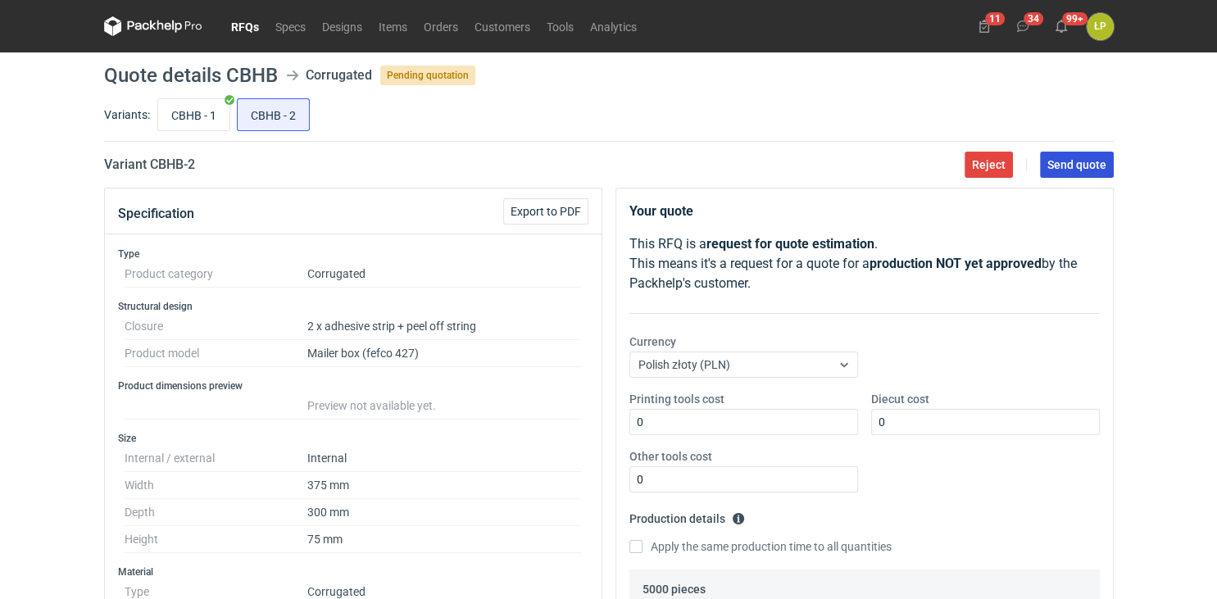
click at [1075, 174] on button "Send quote" at bounding box center [1077, 165] width 74 height 26
